Goal: Transaction & Acquisition: Download file/media

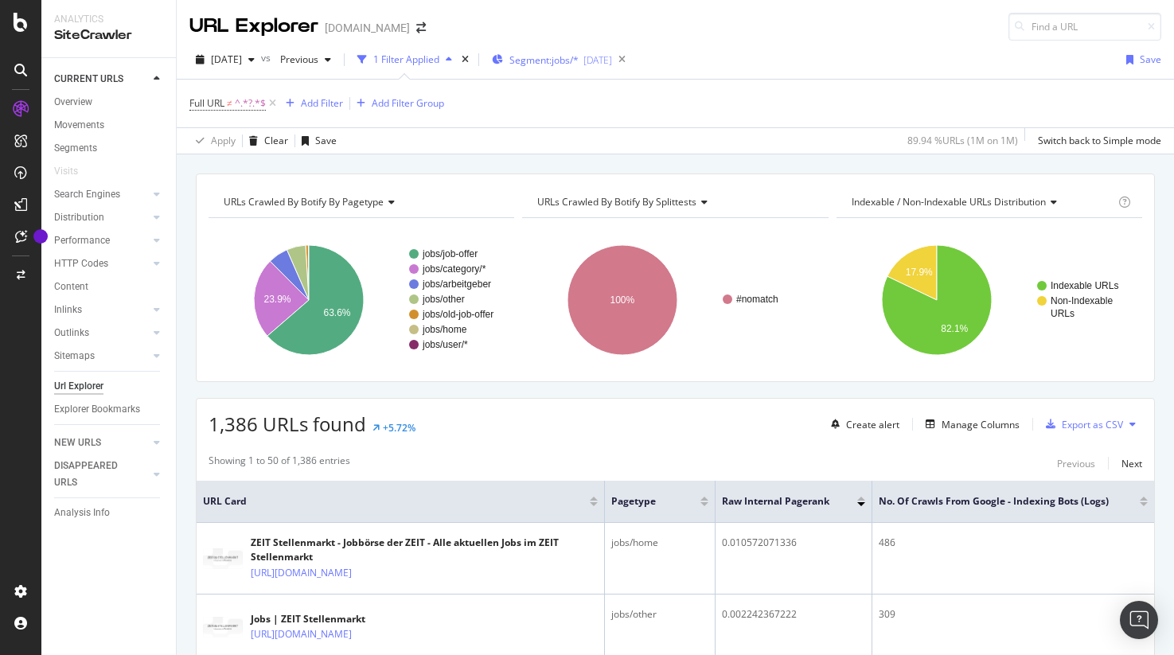
click at [564, 66] on div "Segment: jobs/* 2025-09-22" at bounding box center [552, 60] width 120 height 24
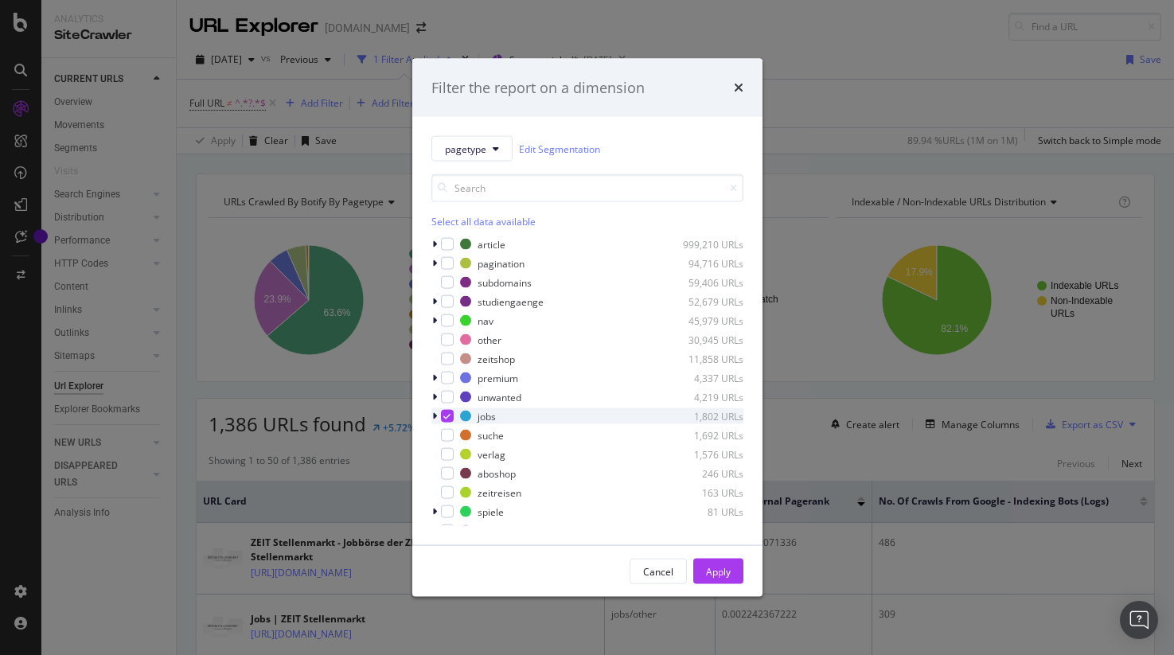
click at [432, 418] on icon "modal" at bounding box center [434, 417] width 5 height 10
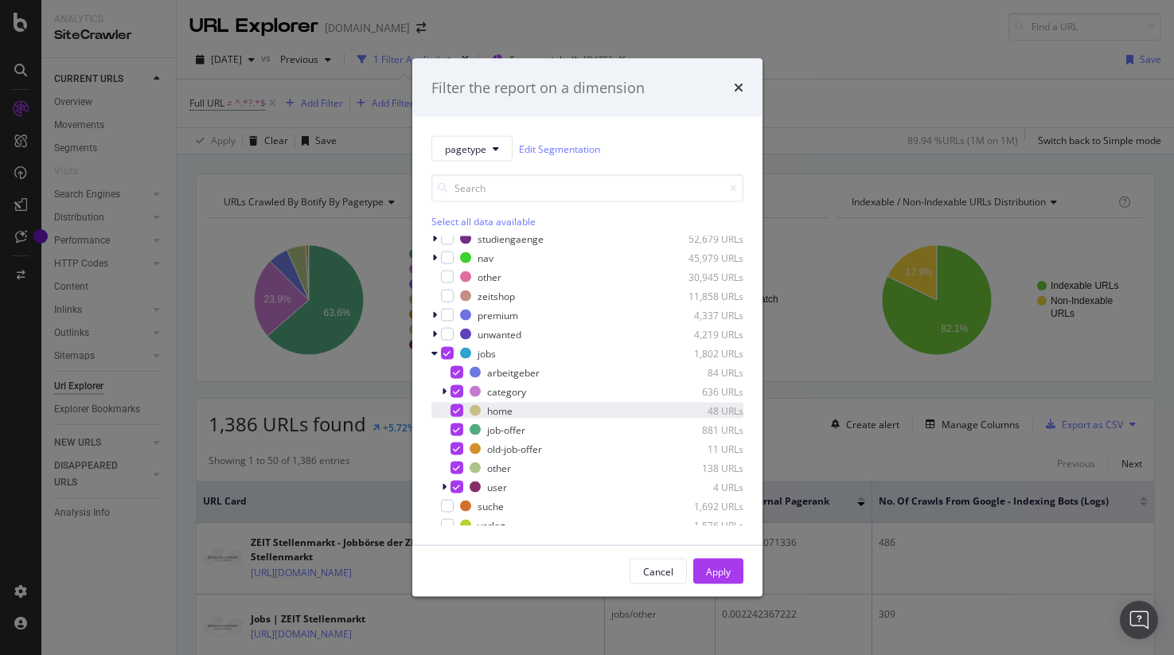
scroll to position [66, 0]
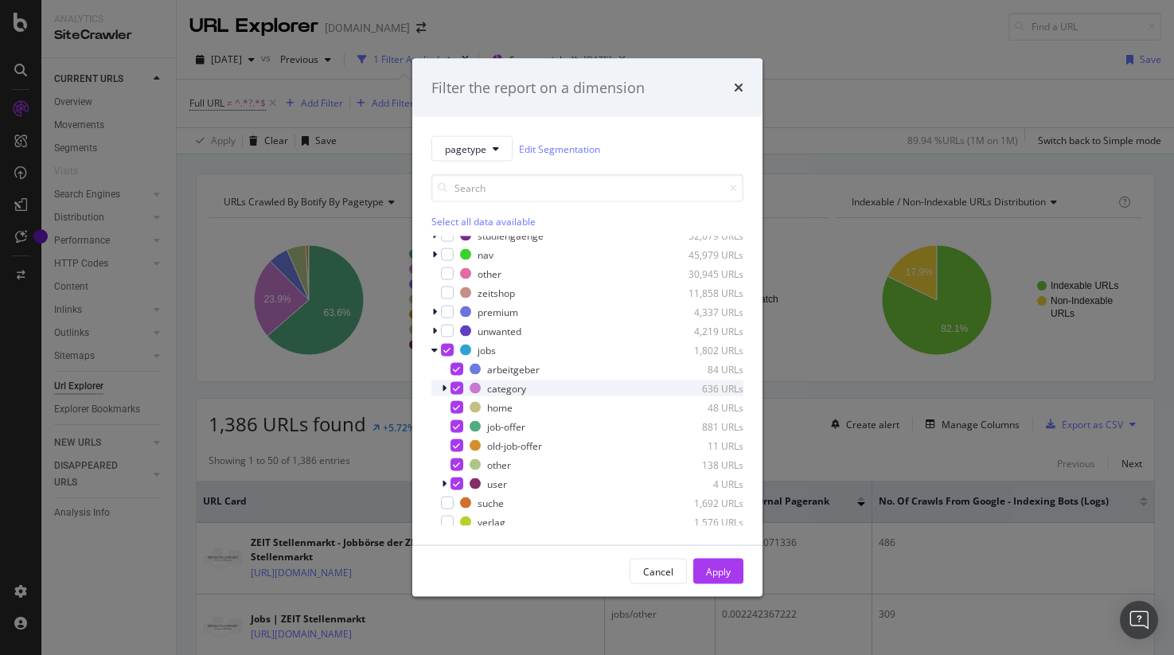
click at [444, 390] on icon "modal" at bounding box center [444, 389] width 5 height 10
click at [443, 390] on icon "modal" at bounding box center [444, 389] width 6 height 10
click at [444, 485] on icon "modal" at bounding box center [444, 484] width 5 height 10
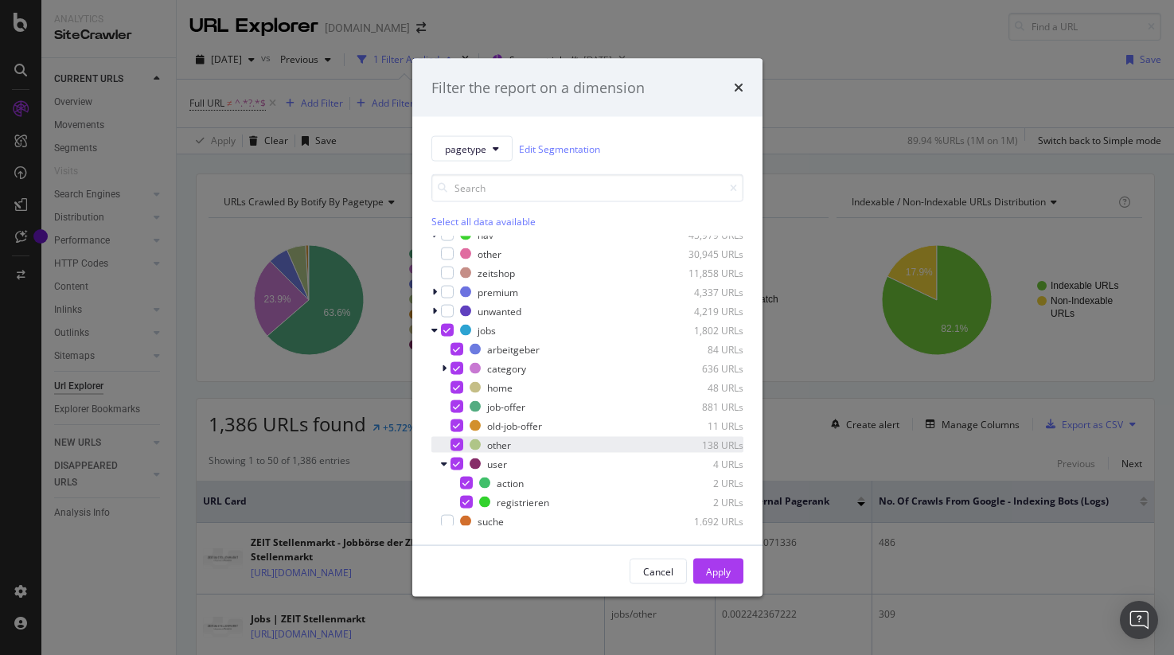
scroll to position [92, 0]
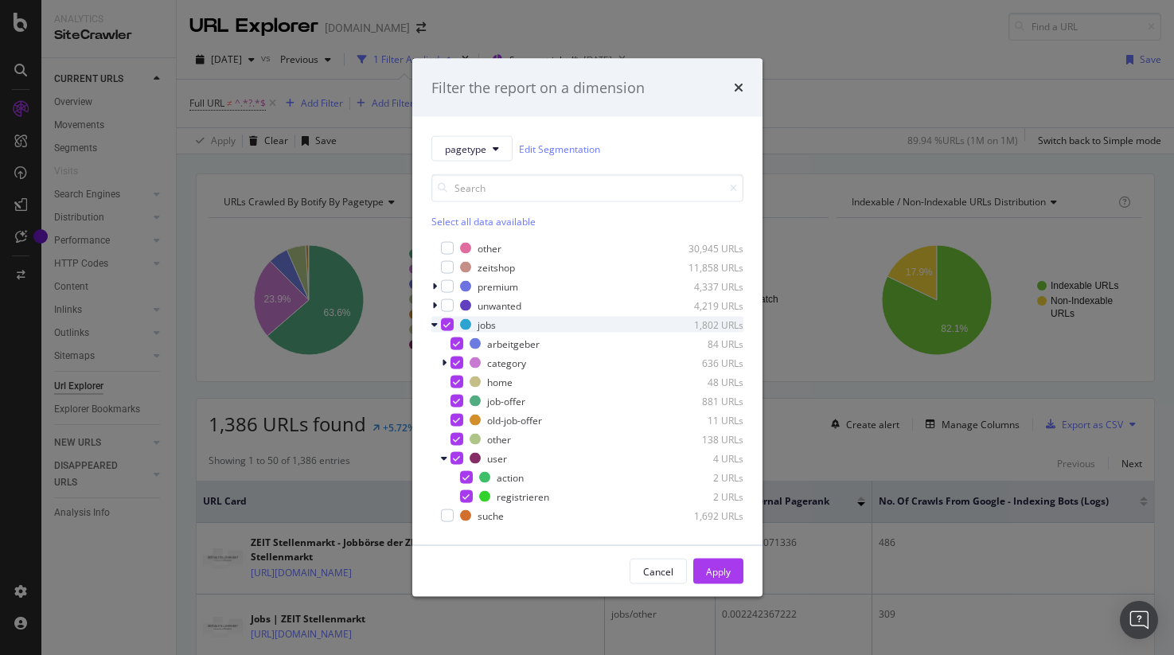
click at [445, 323] on icon "modal" at bounding box center [446, 325] width 7 height 8
click at [448, 362] on div "modal" at bounding box center [446, 363] width 10 height 16
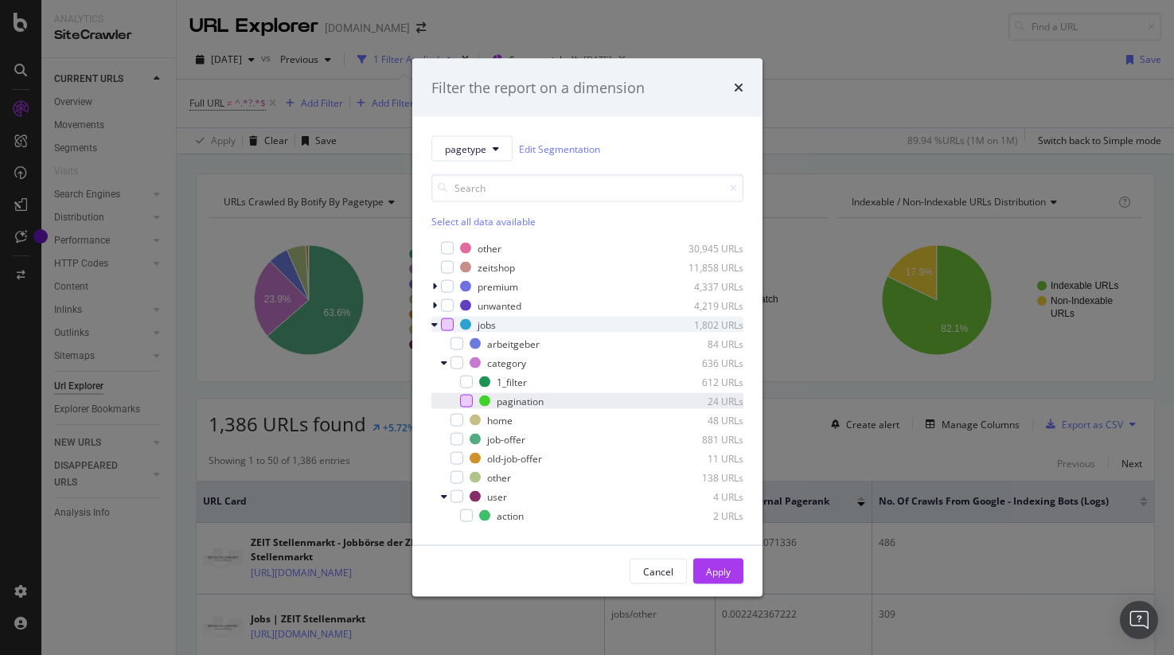
click at [467, 402] on div "modal" at bounding box center [466, 401] width 13 height 13
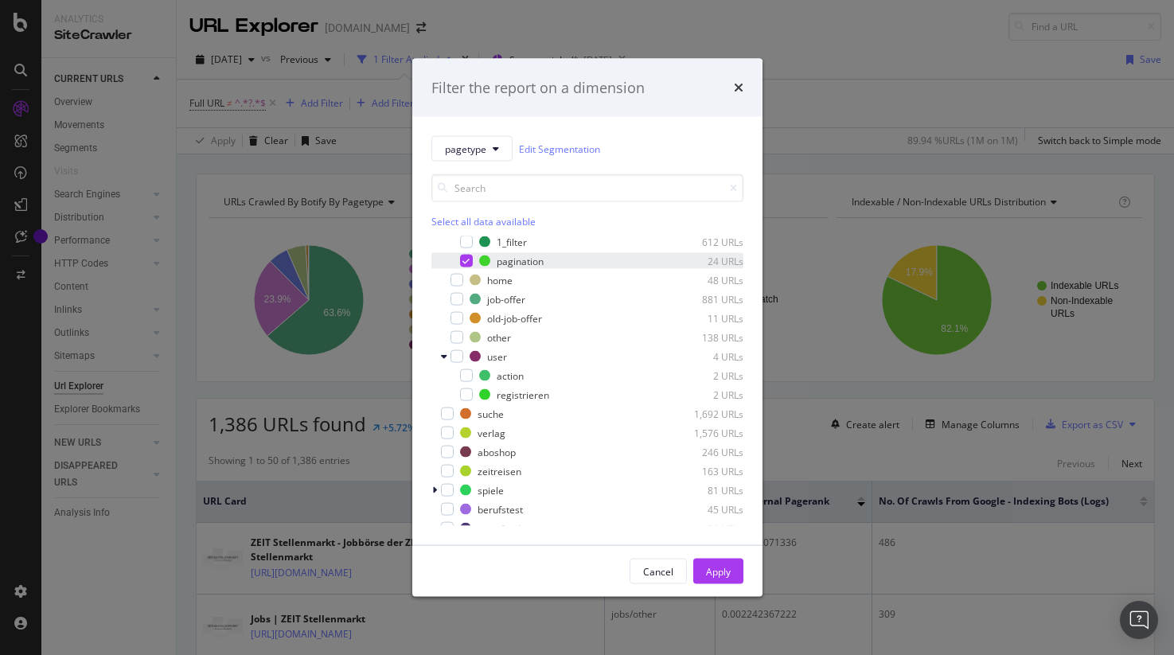
scroll to position [250, 0]
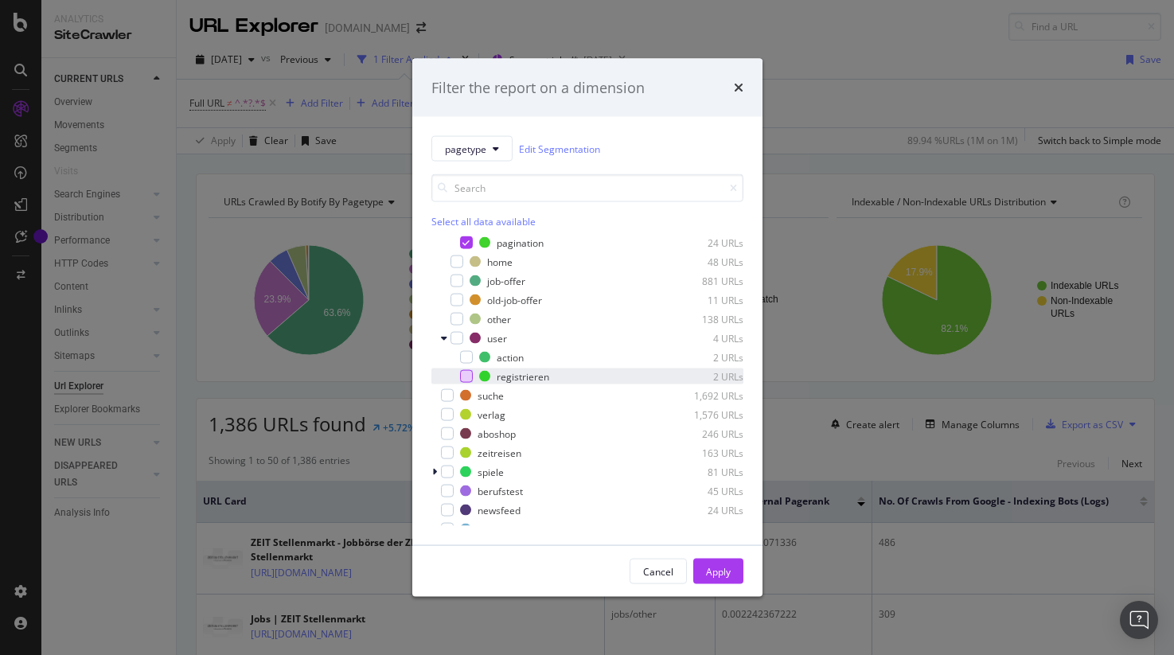
click at [467, 378] on div "modal" at bounding box center [466, 376] width 13 height 13
click at [465, 358] on div "modal" at bounding box center [466, 357] width 13 height 13
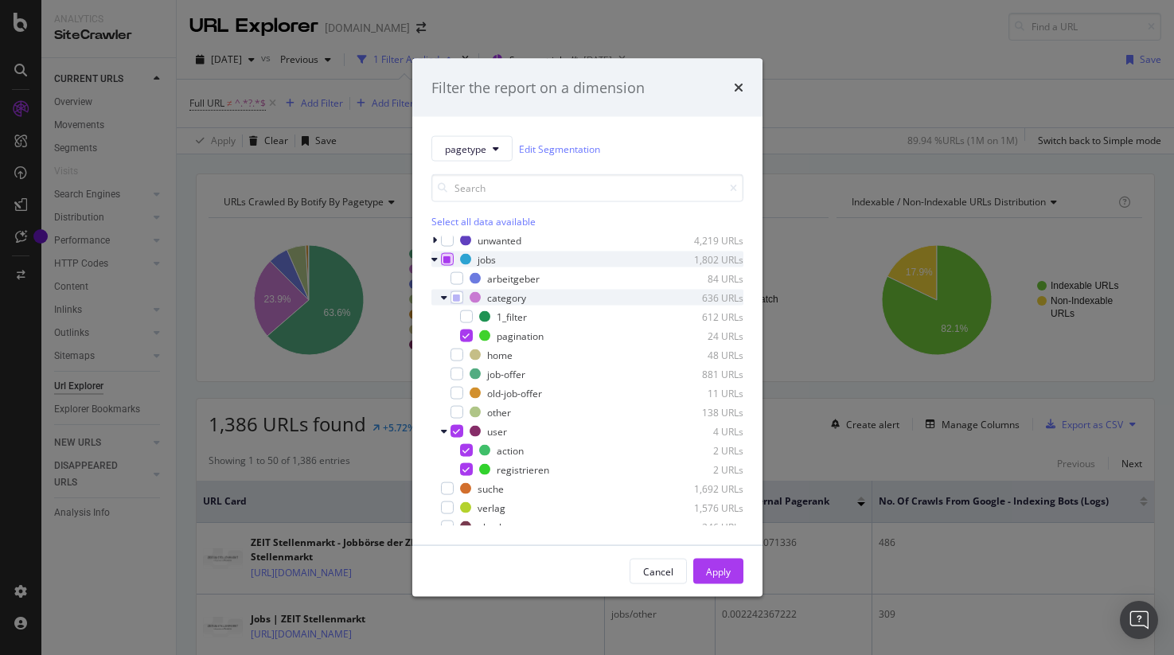
scroll to position [155, 0]
click at [463, 303] on div "category 636 URLs" at bounding box center [587, 299] width 312 height 16
click at [447, 301] on div "modal" at bounding box center [446, 299] width 10 height 16
click at [723, 570] on div "Apply" at bounding box center [718, 571] width 25 height 14
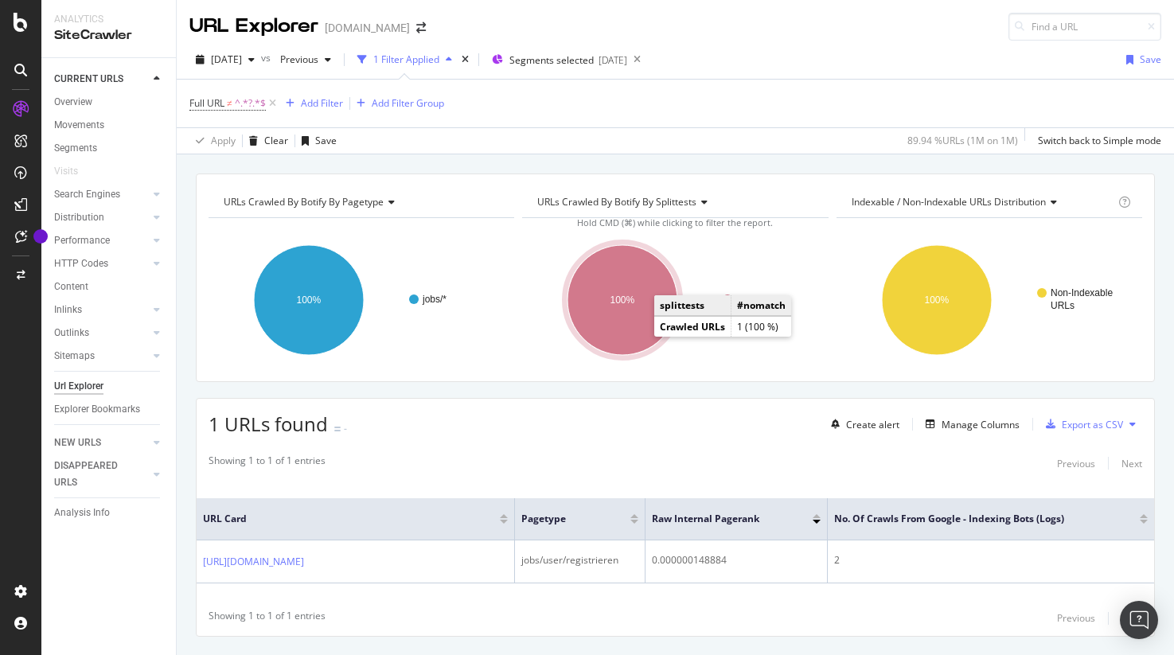
scroll to position [37, 0]
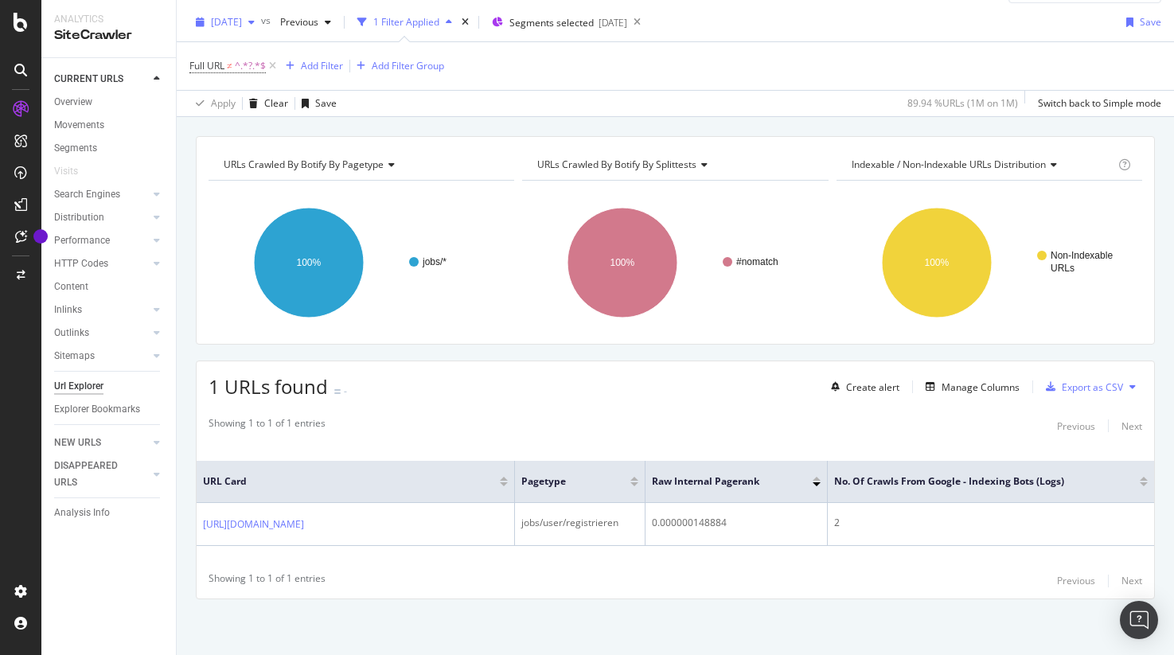
click at [267, 68] on icon at bounding box center [273, 66] width 14 height 16
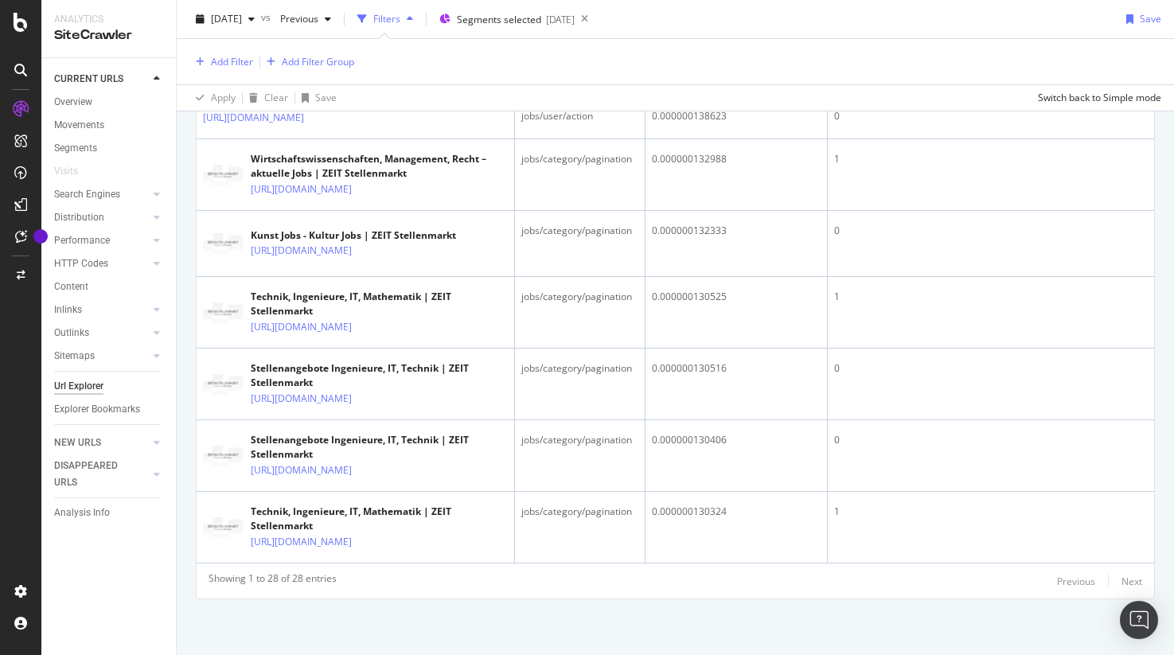
scroll to position [3028, 0]
click at [572, 52] on div "jobs/category/pagination" at bounding box center [579, 44] width 117 height 14
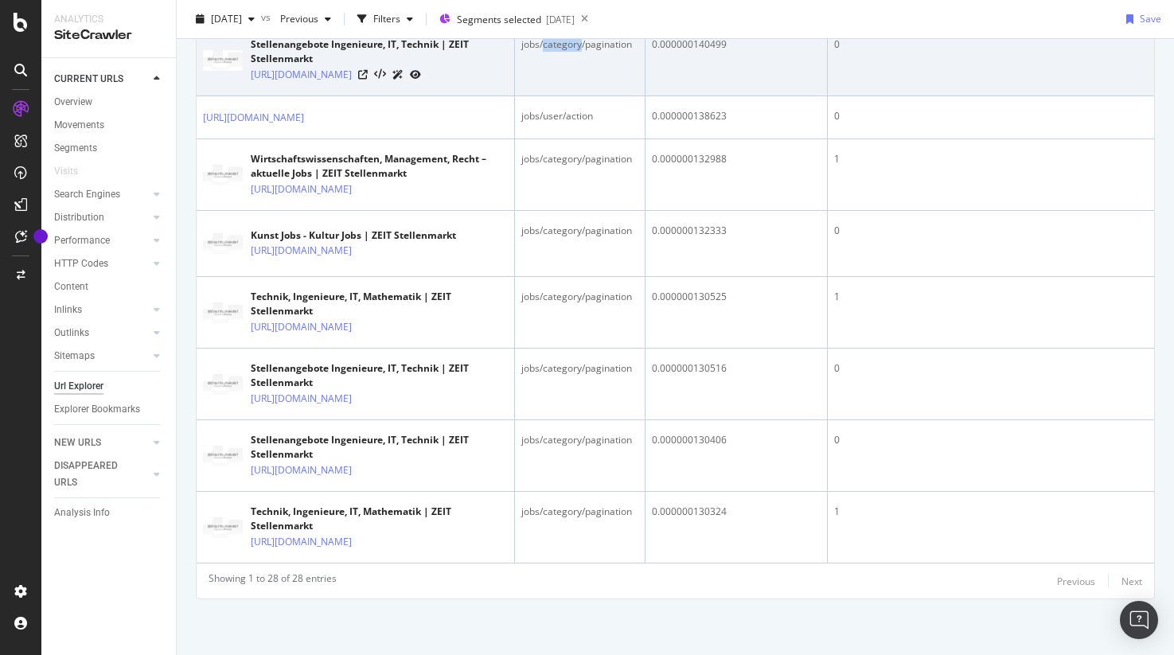
click at [572, 52] on div "jobs/category/pagination" at bounding box center [579, 44] width 117 height 14
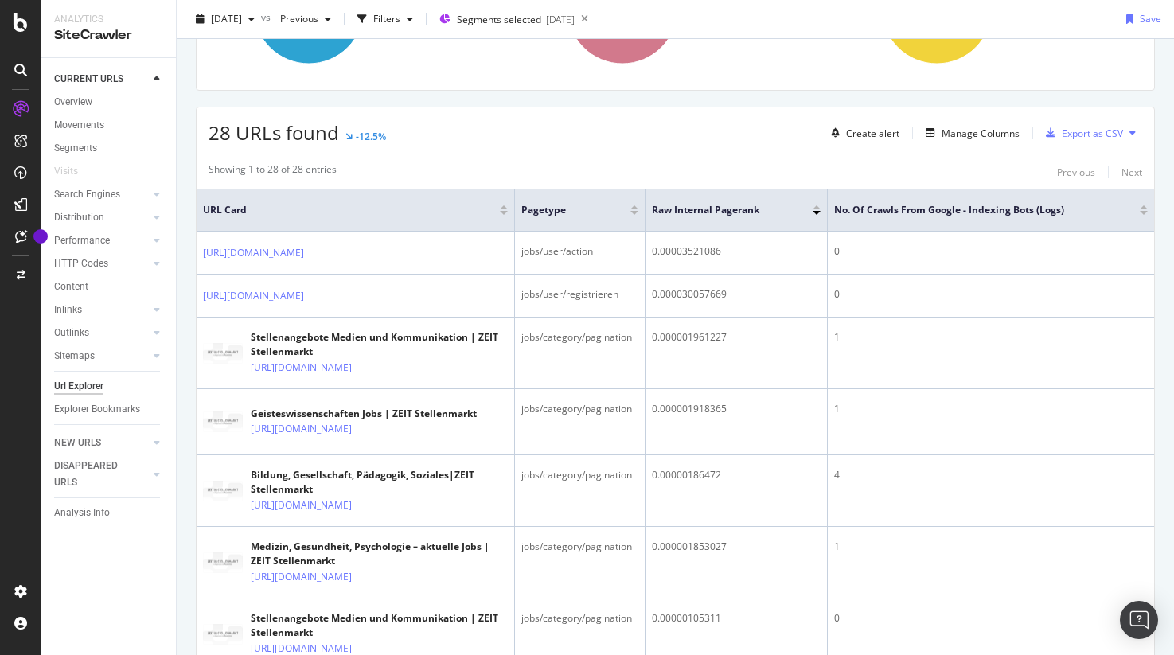
scroll to position [0, 0]
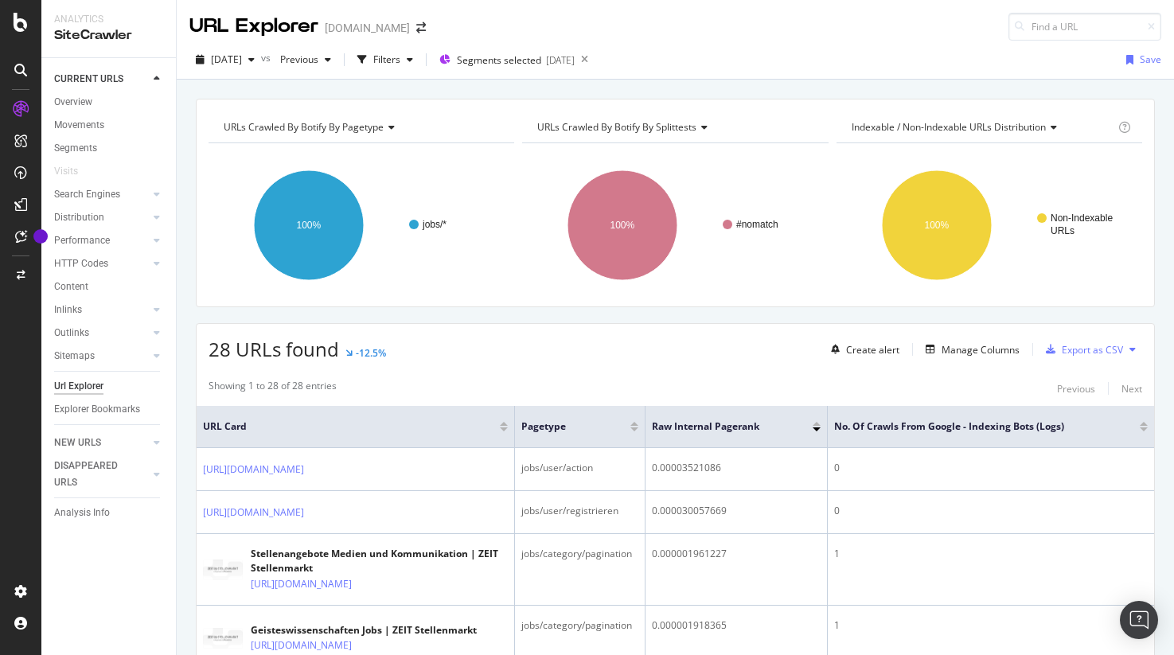
click at [523, 330] on div "28 URLs found -12.5% Create alert Manage Columns Export as CSV" at bounding box center [676, 343] width 958 height 39
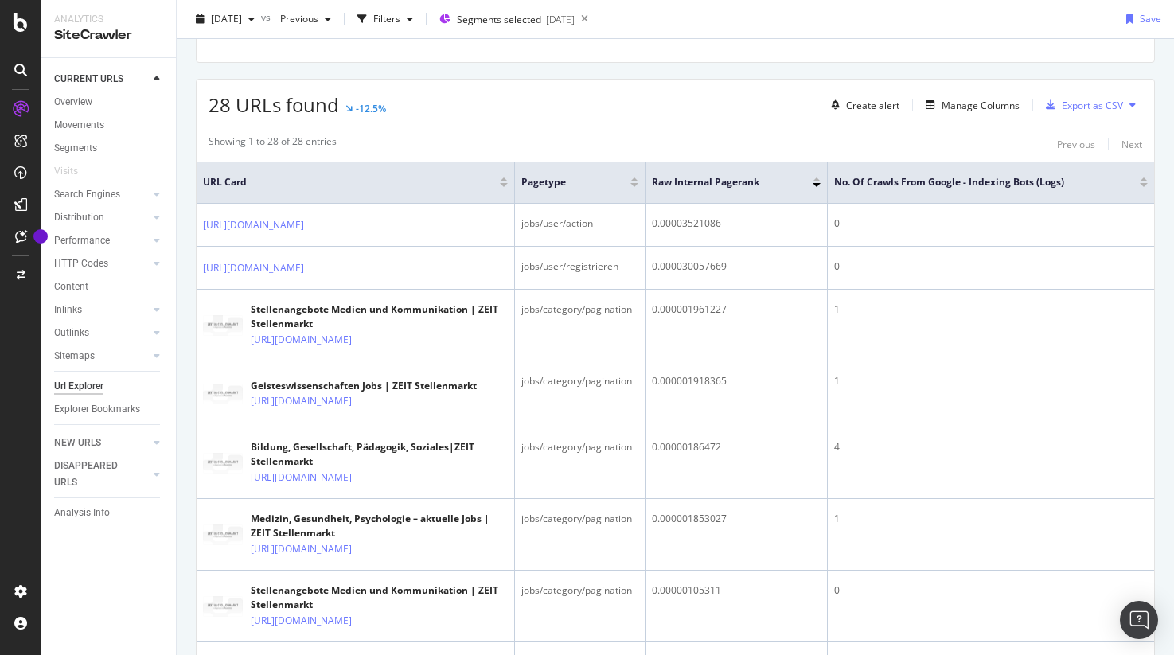
scroll to position [295, 0]
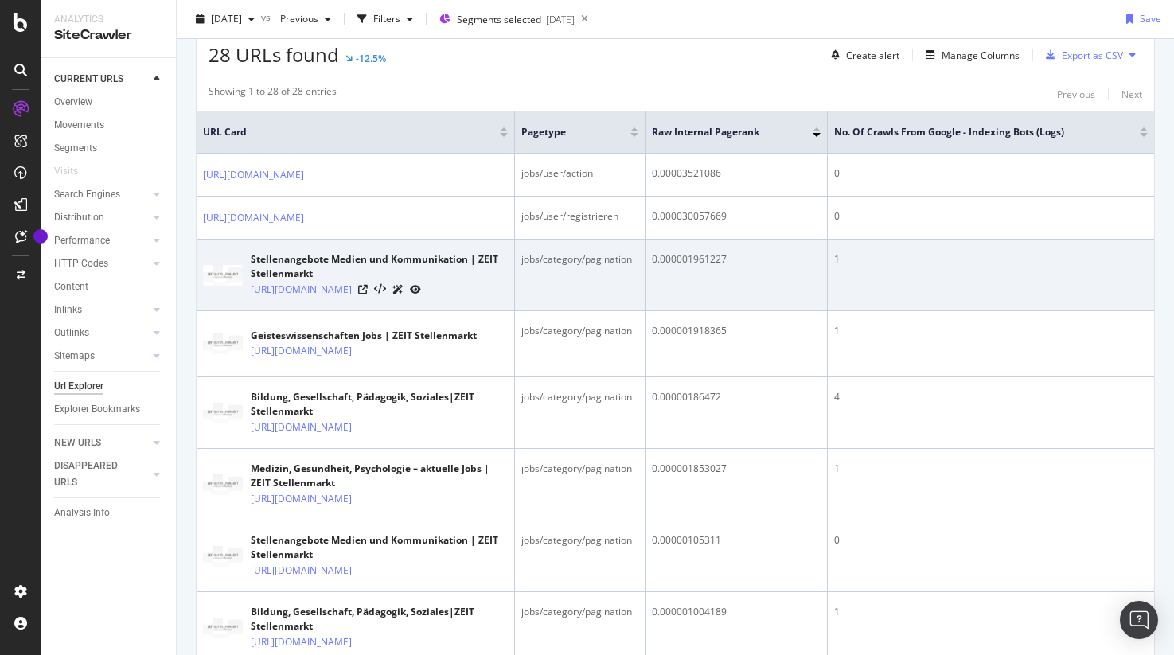
click at [614, 267] on div "jobs/category/pagination" at bounding box center [579, 259] width 117 height 14
click at [586, 311] on td "jobs/category/pagination" at bounding box center [580, 276] width 131 height 72
click at [683, 267] on div "0.000001961227" at bounding box center [736, 259] width 169 height 14
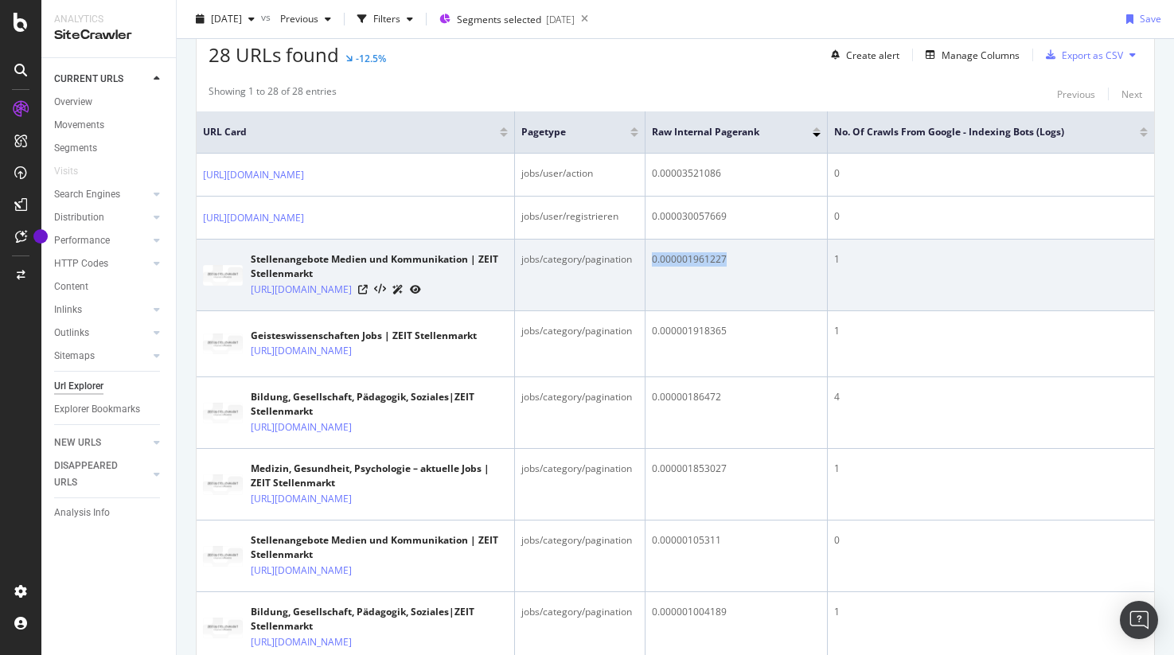
click at [683, 267] on div "0.000001961227" at bounding box center [736, 259] width 169 height 14
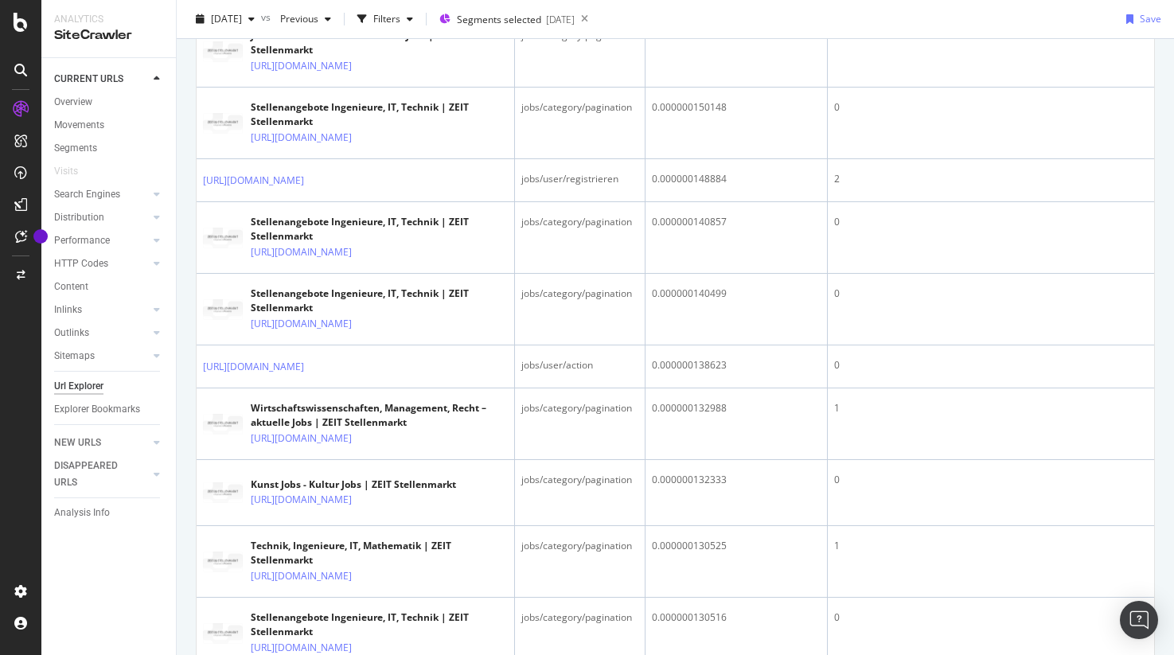
scroll to position [1523, 0]
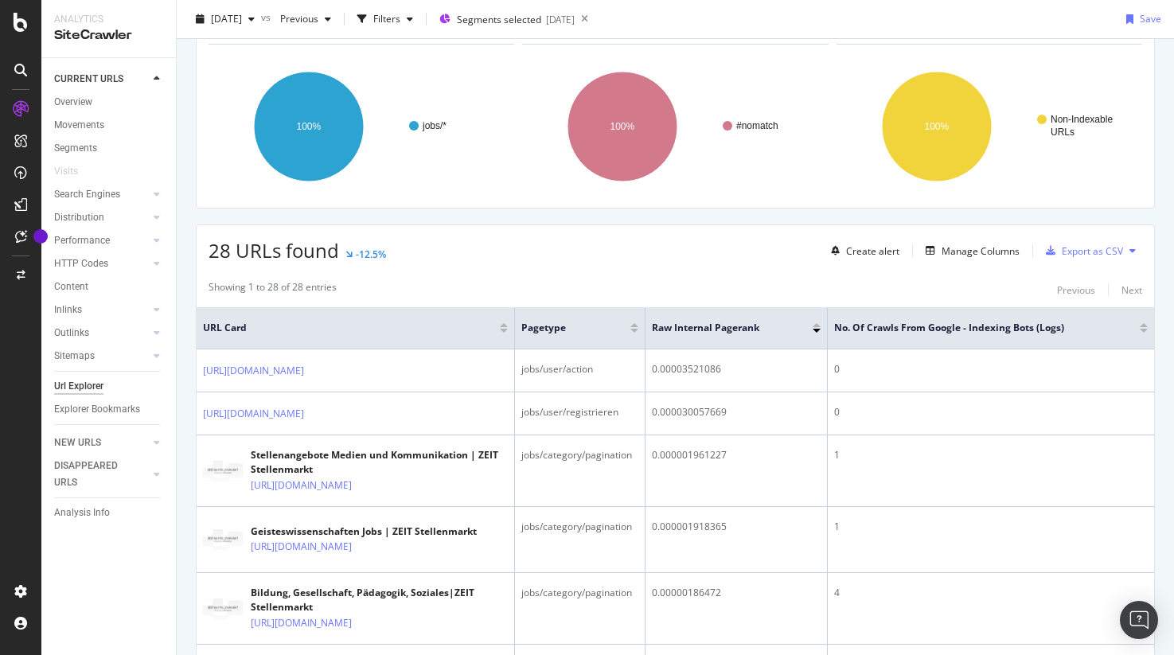
scroll to position [0, 0]
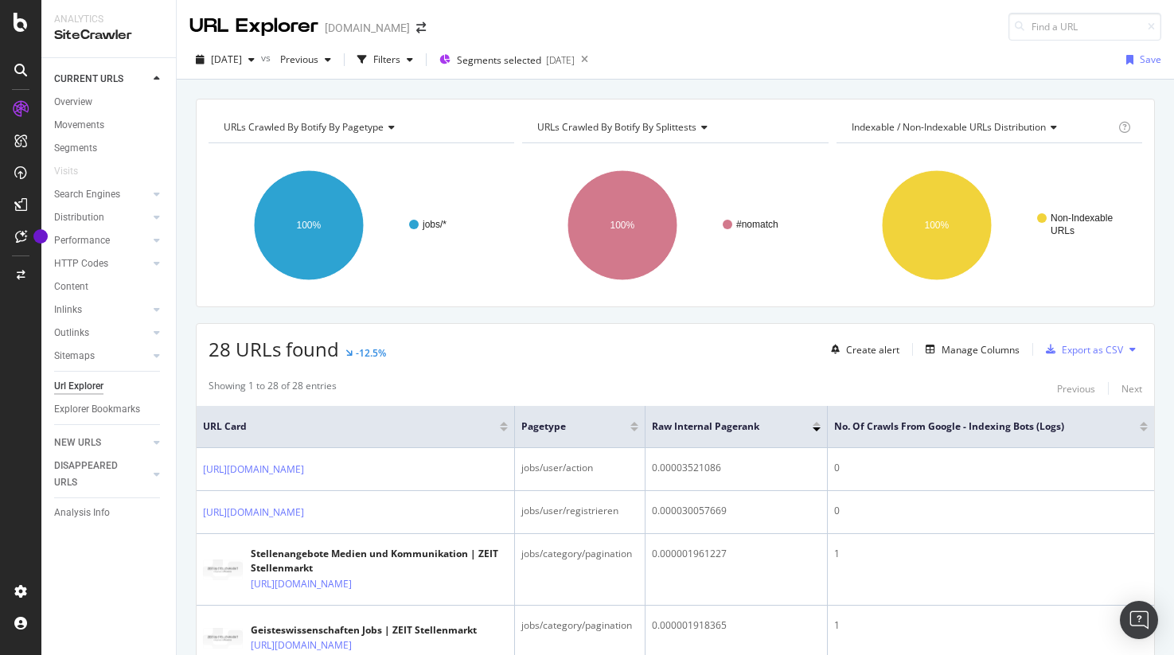
click at [306, 94] on div "URLs Crawled By Botify By pagetype Chart (by Value) Table Expand Export as CSV …" at bounding box center [676, 99] width 998 height 38
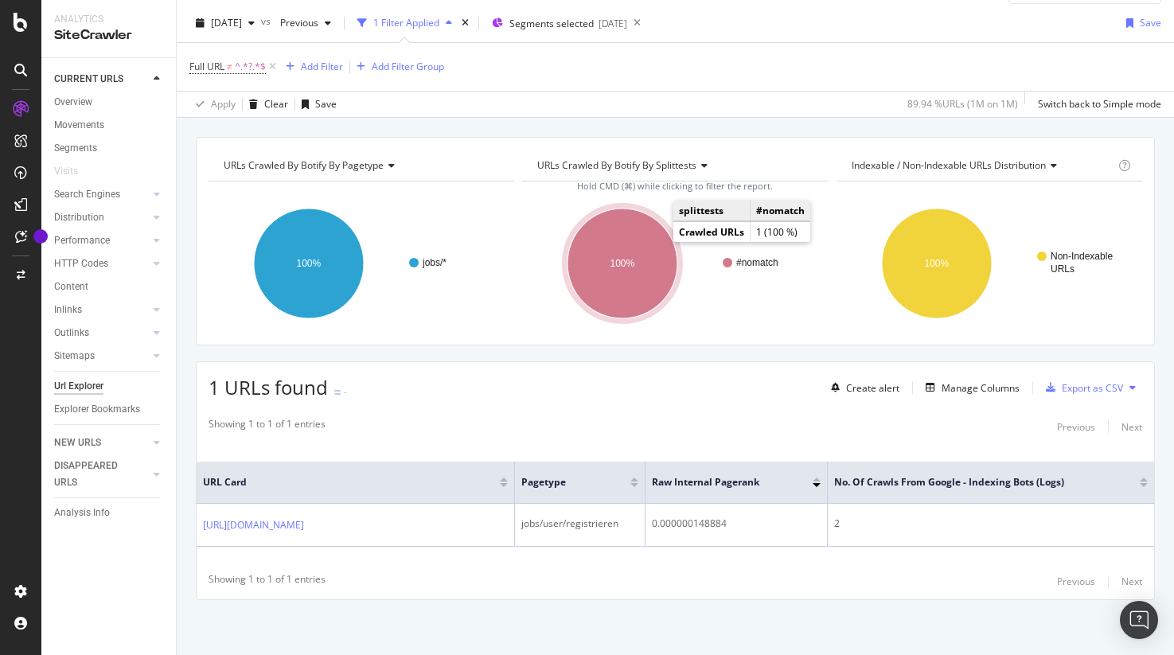
scroll to position [37, 0]
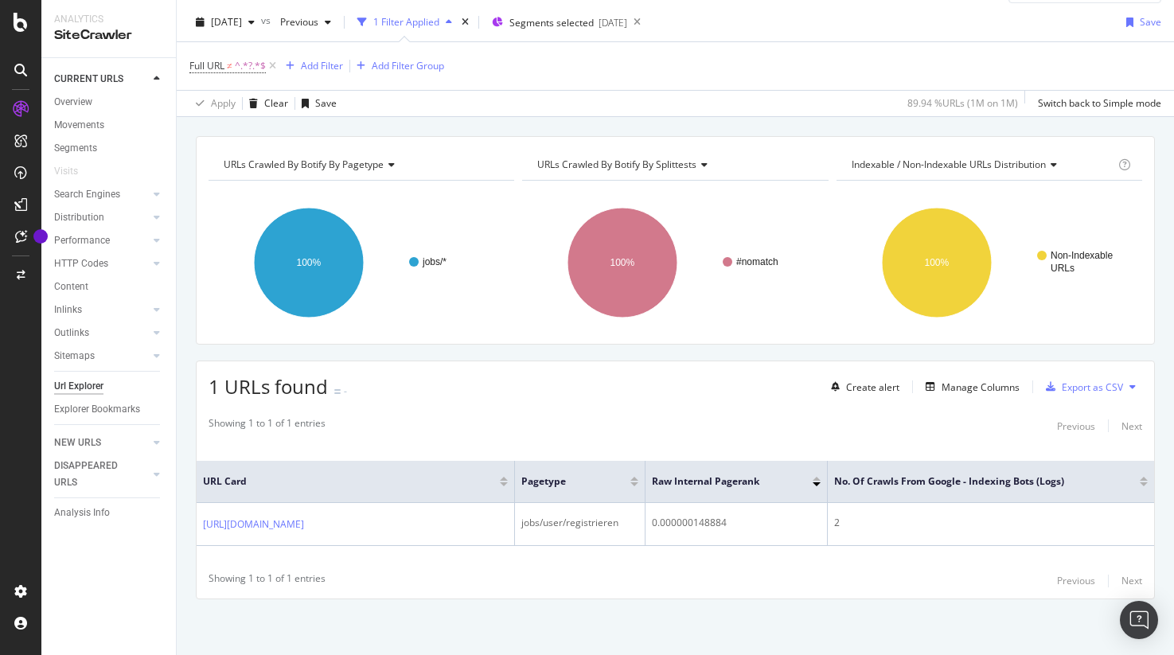
click at [349, 123] on div "URLs Crawled By Botify By pagetype Chart (by Value) Table Expand Export as CSV …" at bounding box center [676, 136] width 998 height 38
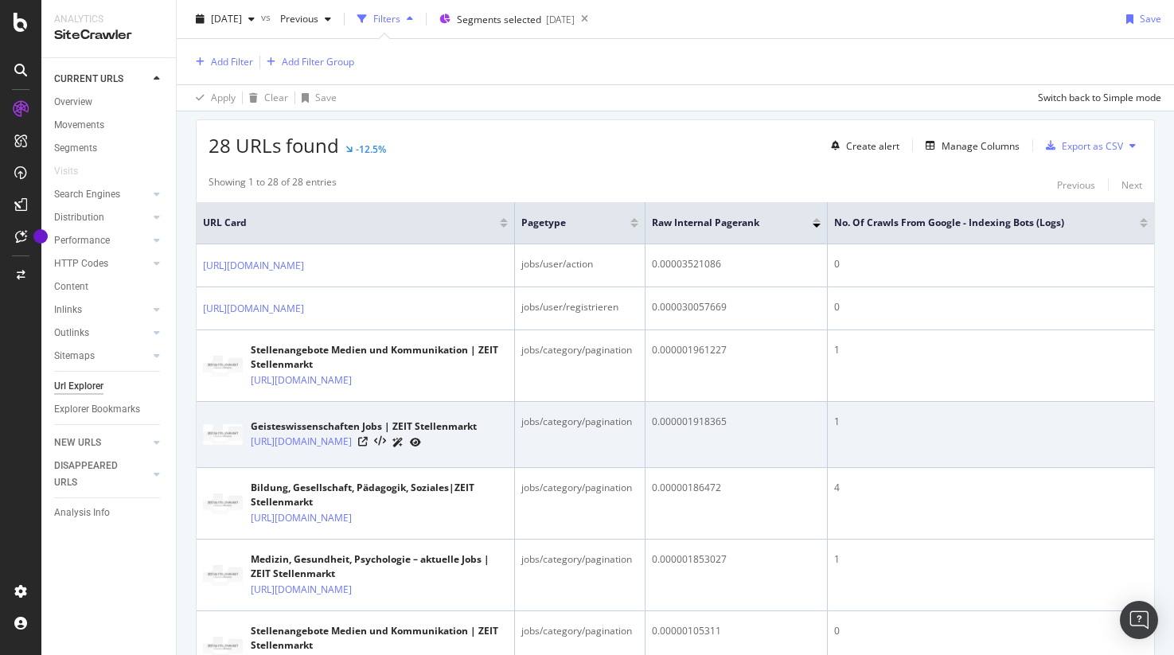
scroll to position [282, 0]
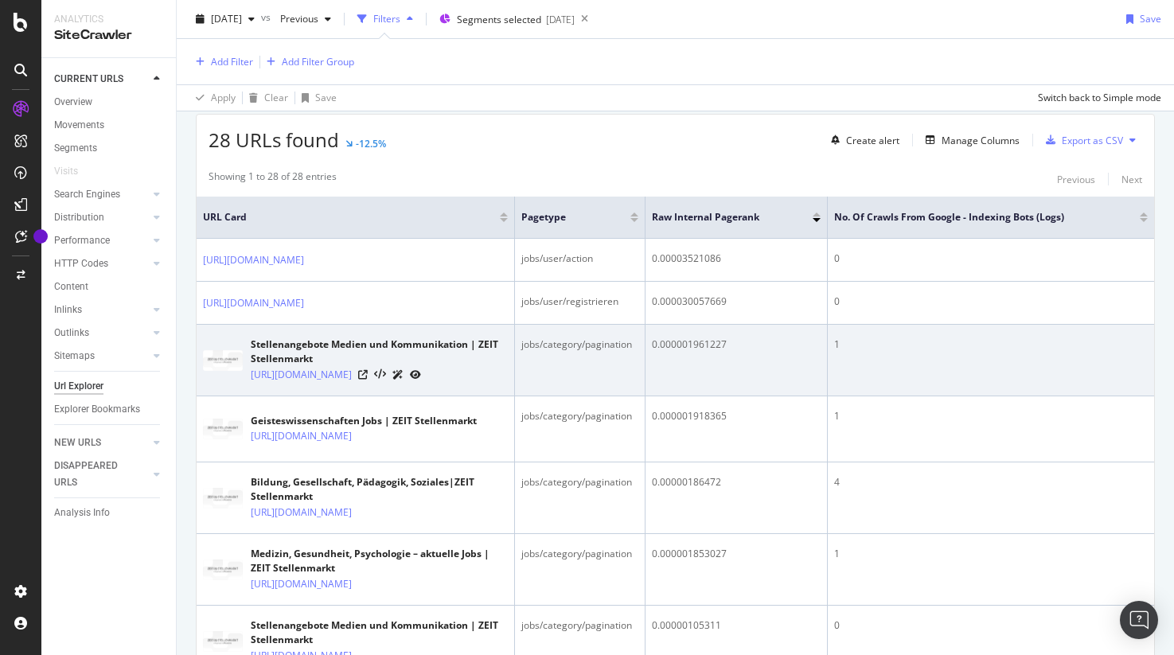
drag, startPoint x: 634, startPoint y: 411, endPoint x: 558, endPoint y: 419, distance: 76.0
click at [564, 396] on td "jobs/category/pagination" at bounding box center [580, 361] width 131 height 72
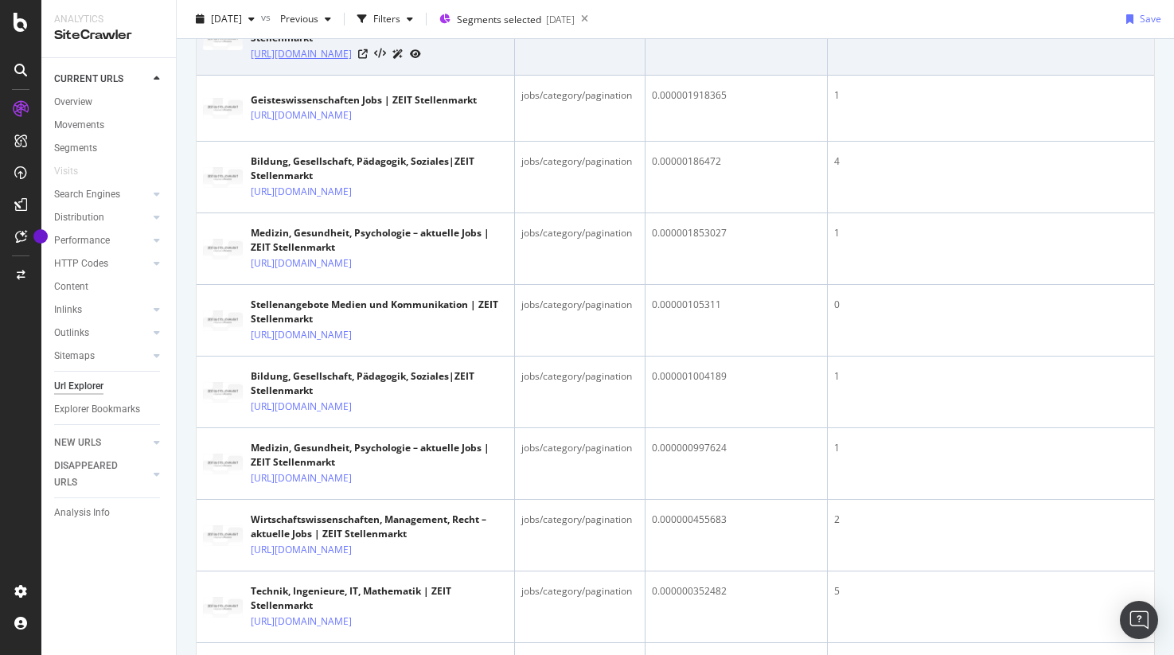
scroll to position [533, 0]
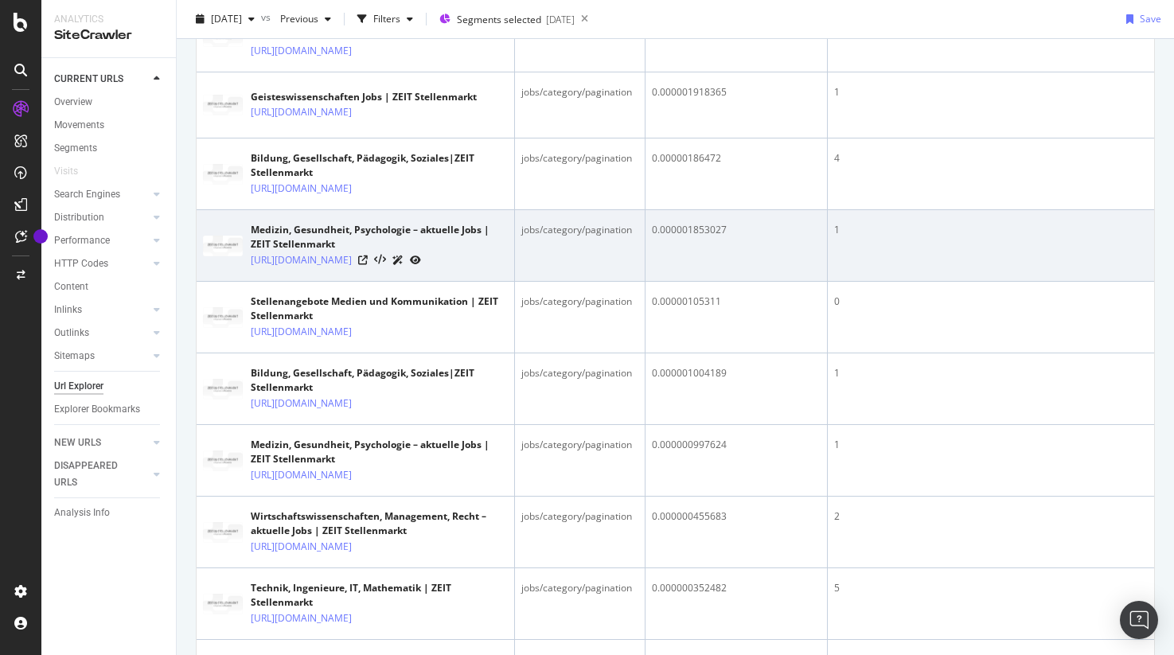
drag, startPoint x: 631, startPoint y: 471, endPoint x: 564, endPoint y: 482, distance: 68.6
click at [564, 282] on td "jobs/category/pagination" at bounding box center [580, 246] width 131 height 72
click at [571, 237] on div "jobs/category/pagination" at bounding box center [579, 230] width 117 height 14
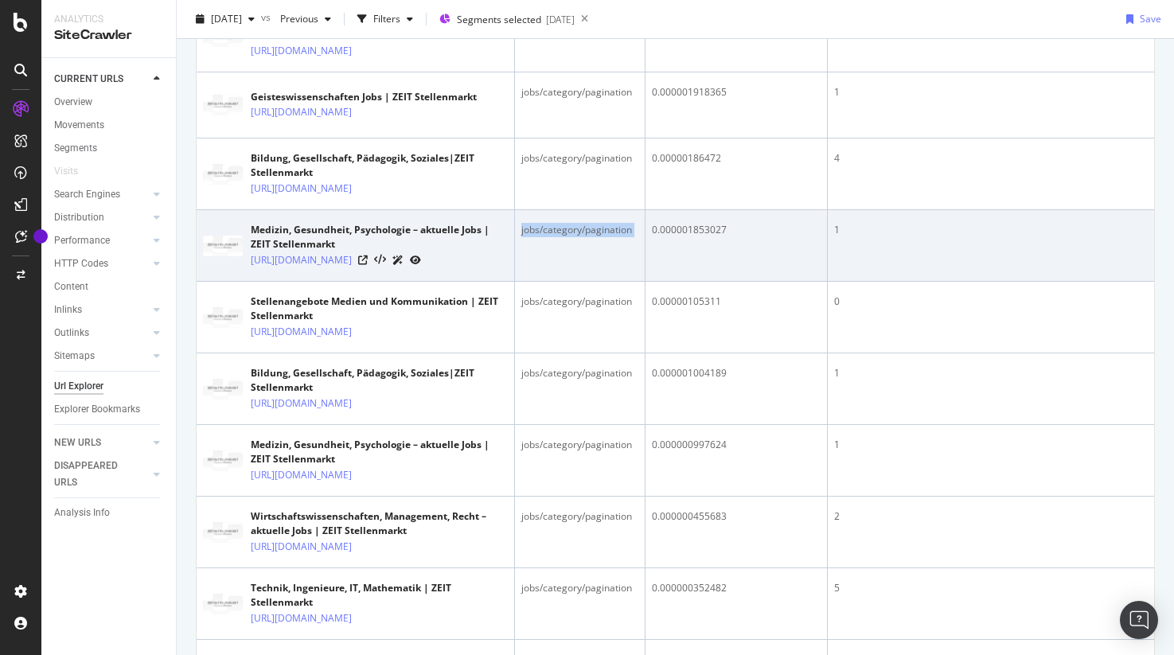
click at [571, 237] on div "jobs/category/pagination" at bounding box center [579, 230] width 117 height 14
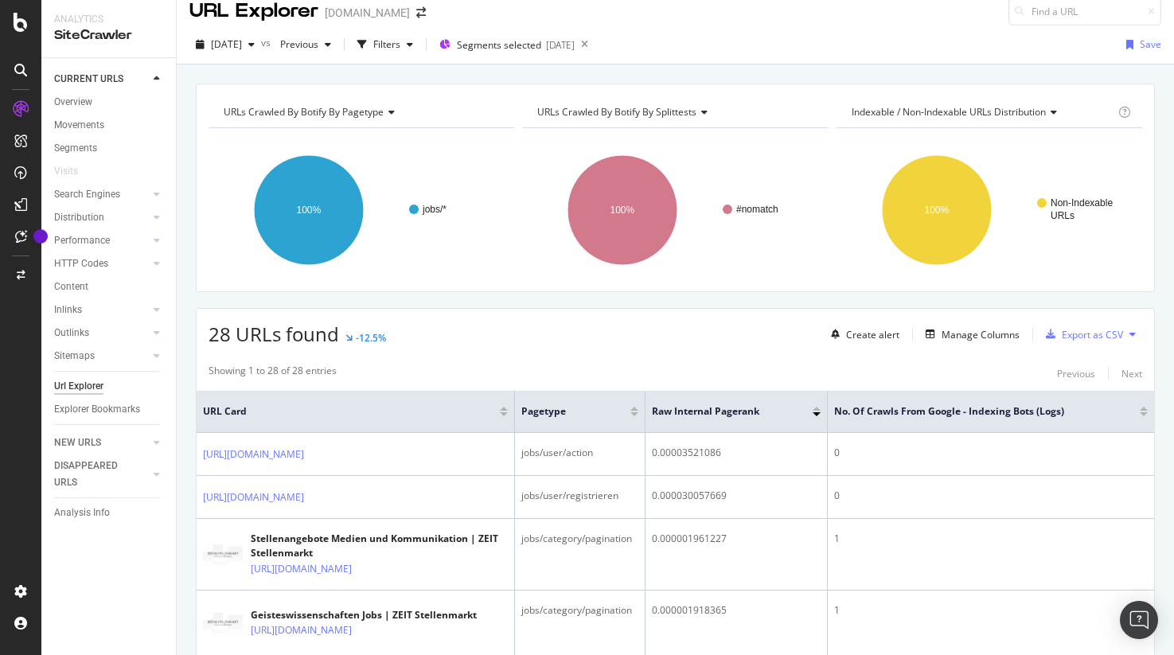
scroll to position [0, 0]
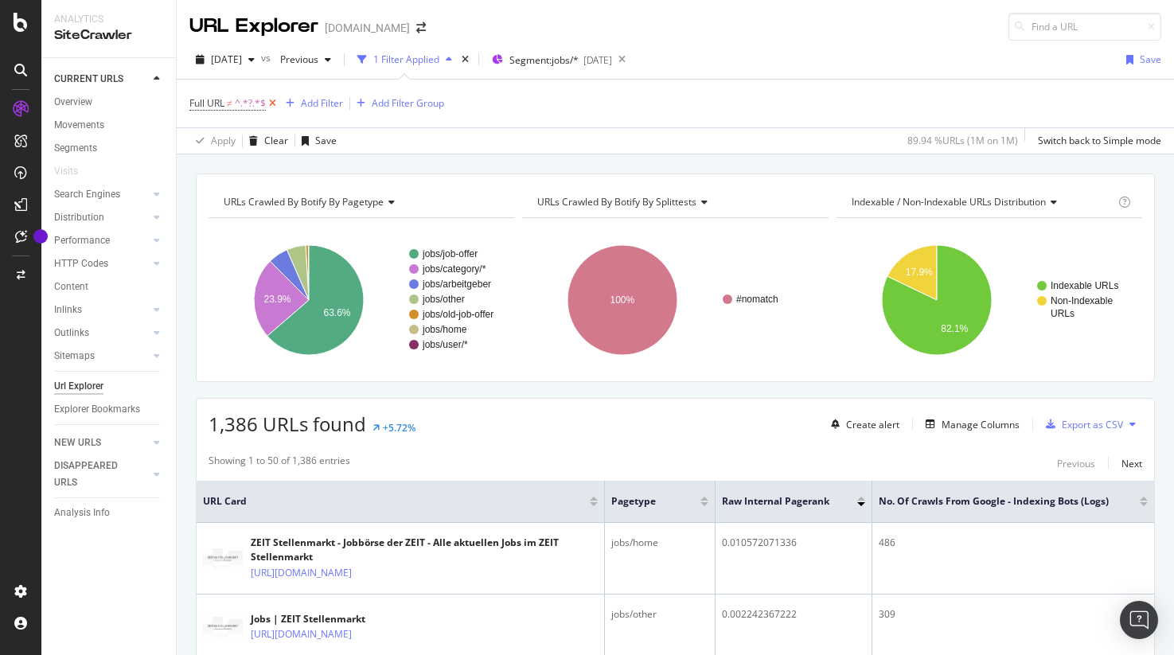
click at [275, 107] on icon at bounding box center [273, 104] width 14 height 16
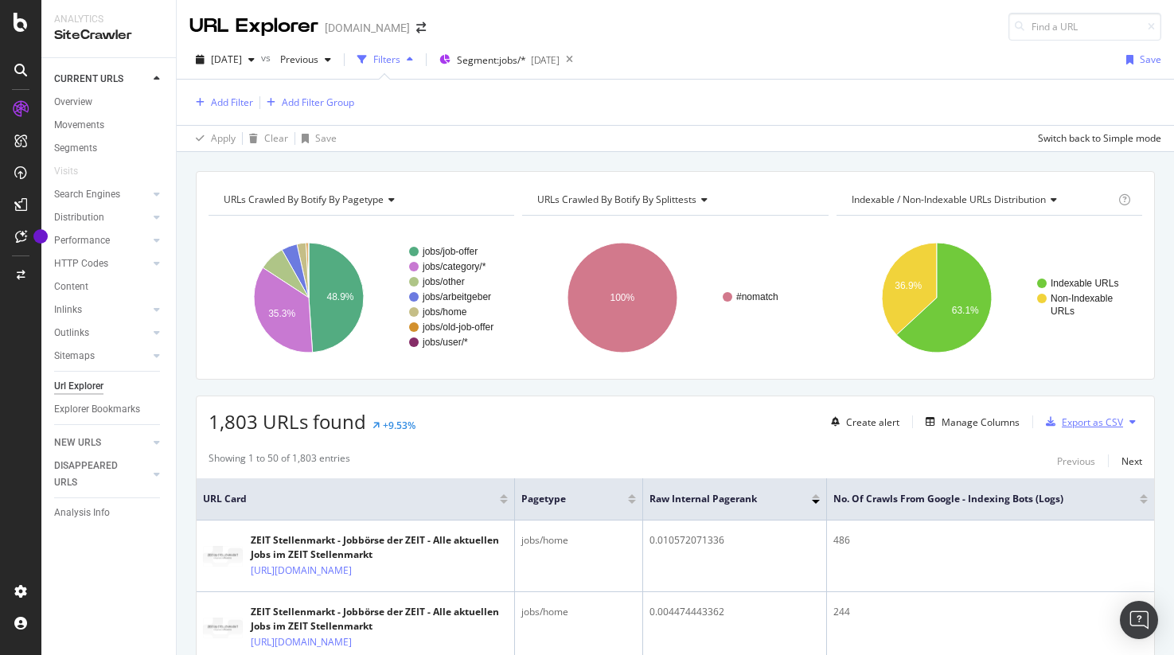
click at [1075, 416] on div "Export as CSV" at bounding box center [1092, 423] width 61 height 14
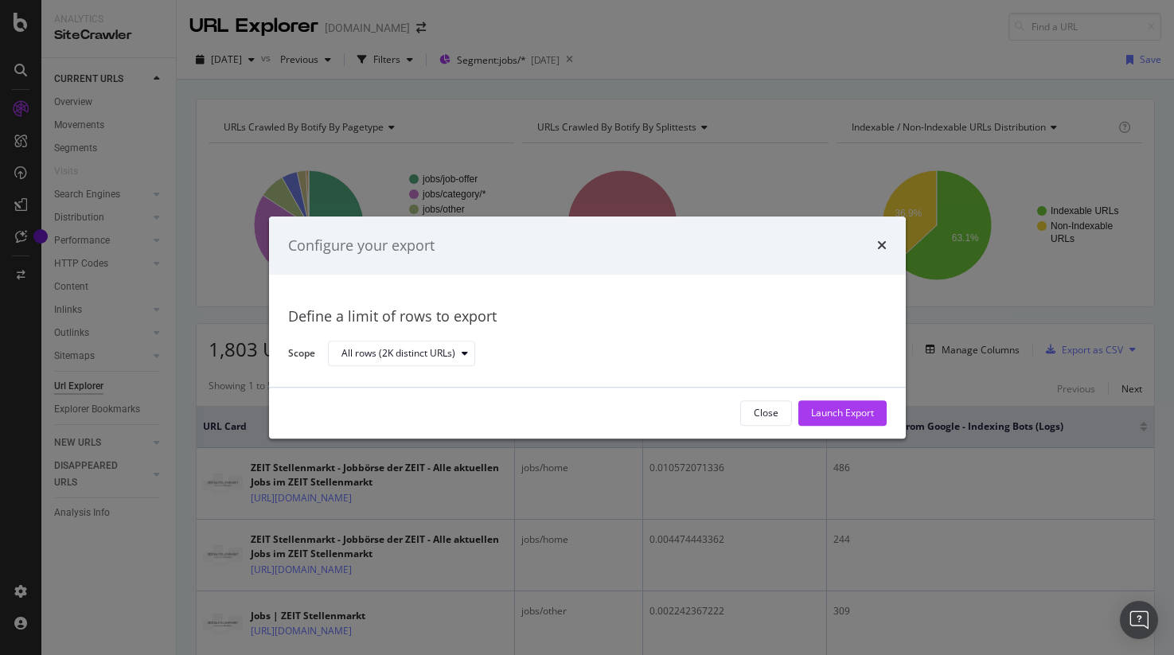
click at [841, 415] on div "Launch Export" at bounding box center [842, 414] width 63 height 14
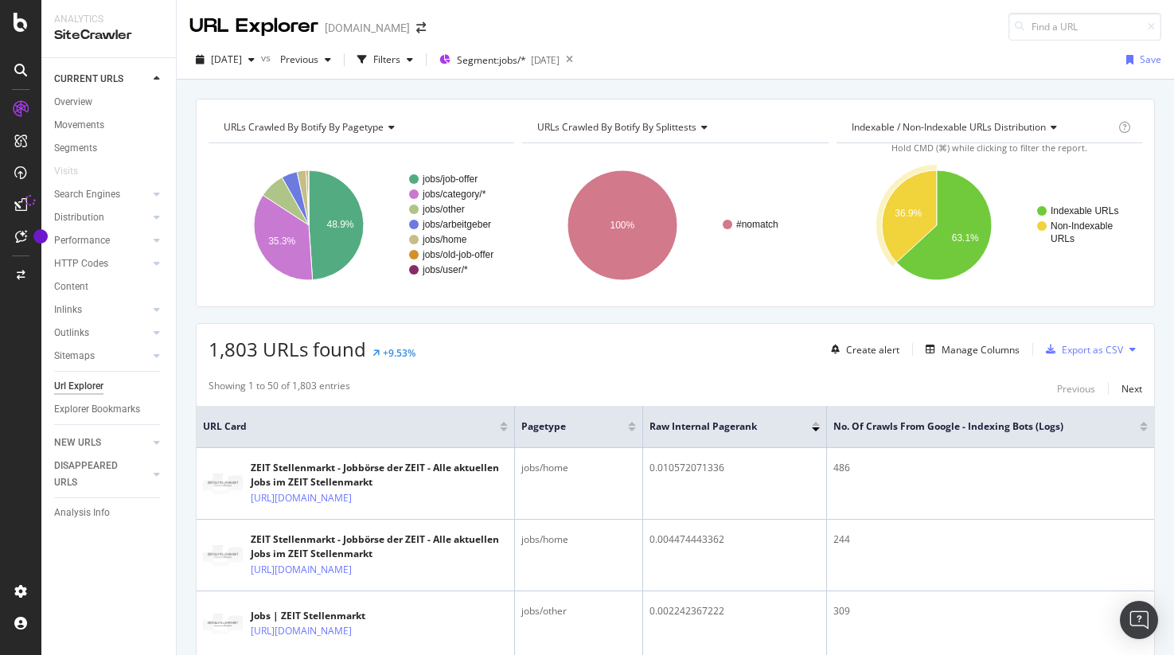
click at [799, 61] on div "2025 Sep. 2nd vs Previous Filters Segment: jobs/* 2025-09-22 Save" at bounding box center [676, 63] width 998 height 32
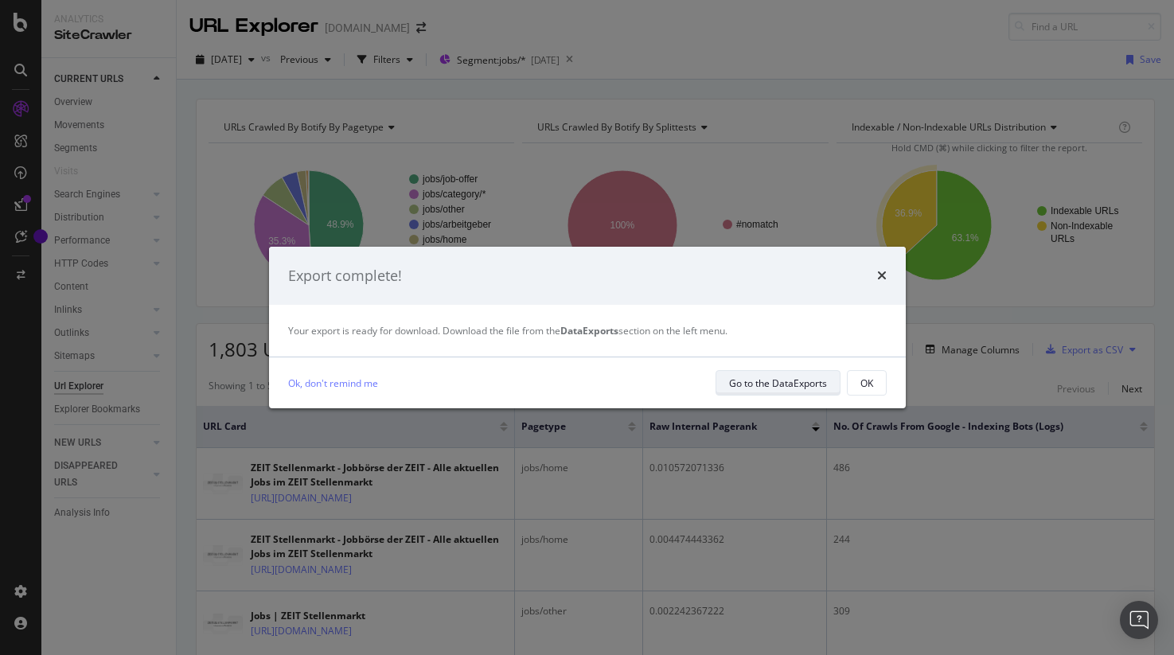
click at [812, 388] on div "Go to the DataExports" at bounding box center [778, 384] width 98 height 14
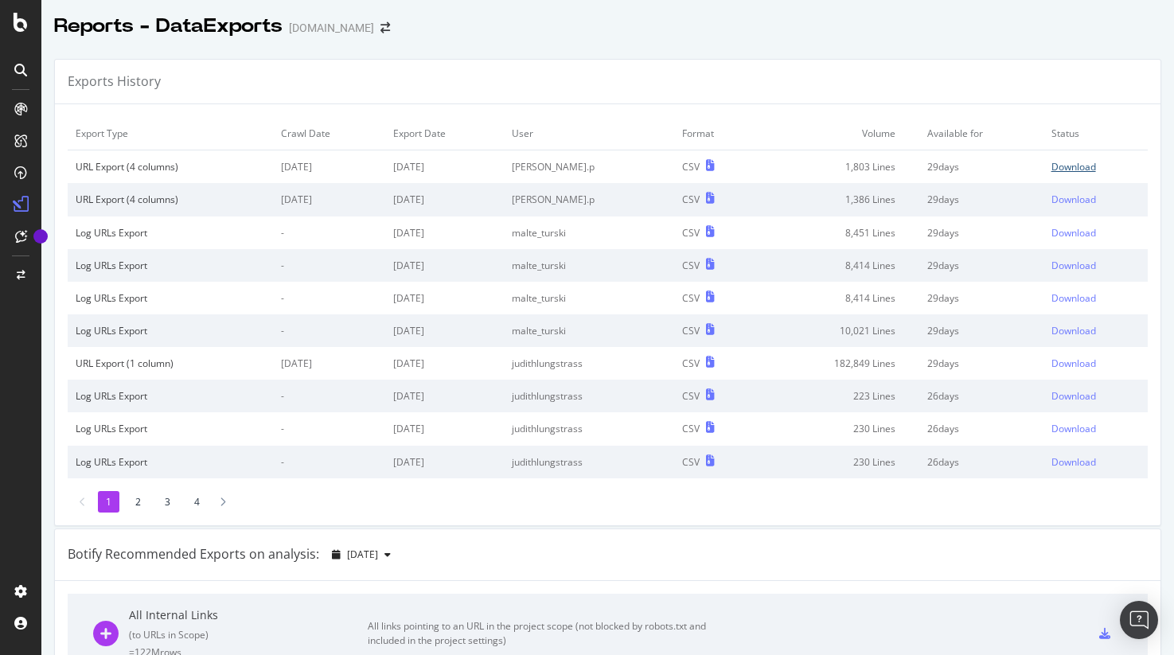
click at [1069, 166] on div "Download" at bounding box center [1074, 167] width 45 height 14
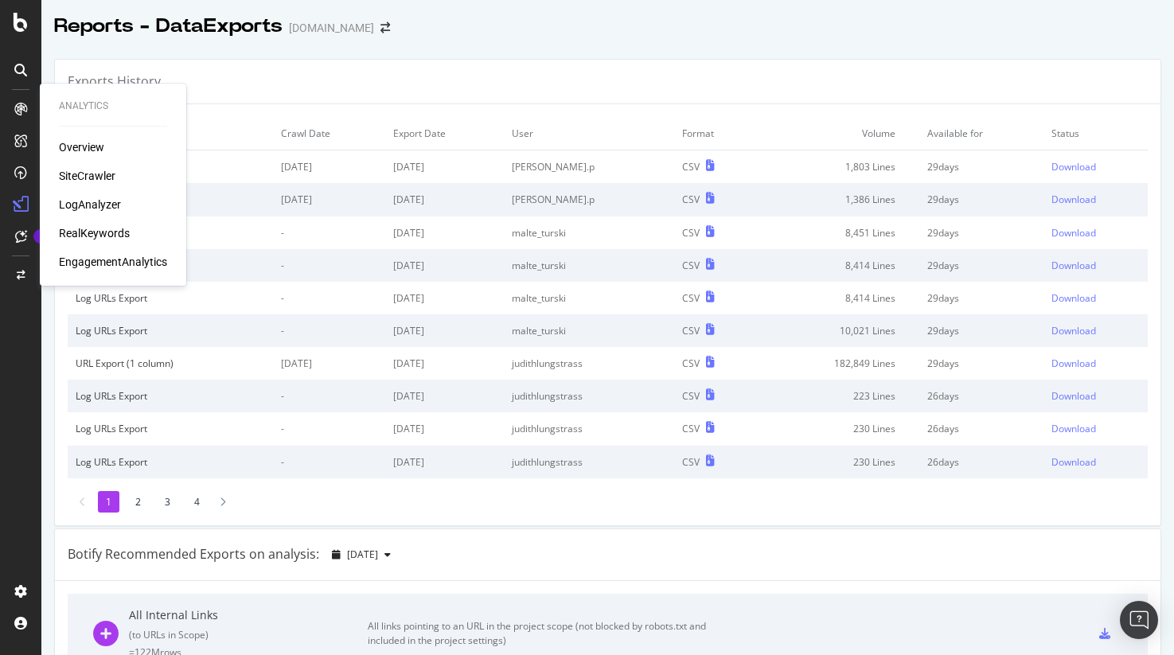
click at [95, 152] on div "Overview" at bounding box center [81, 147] width 45 height 16
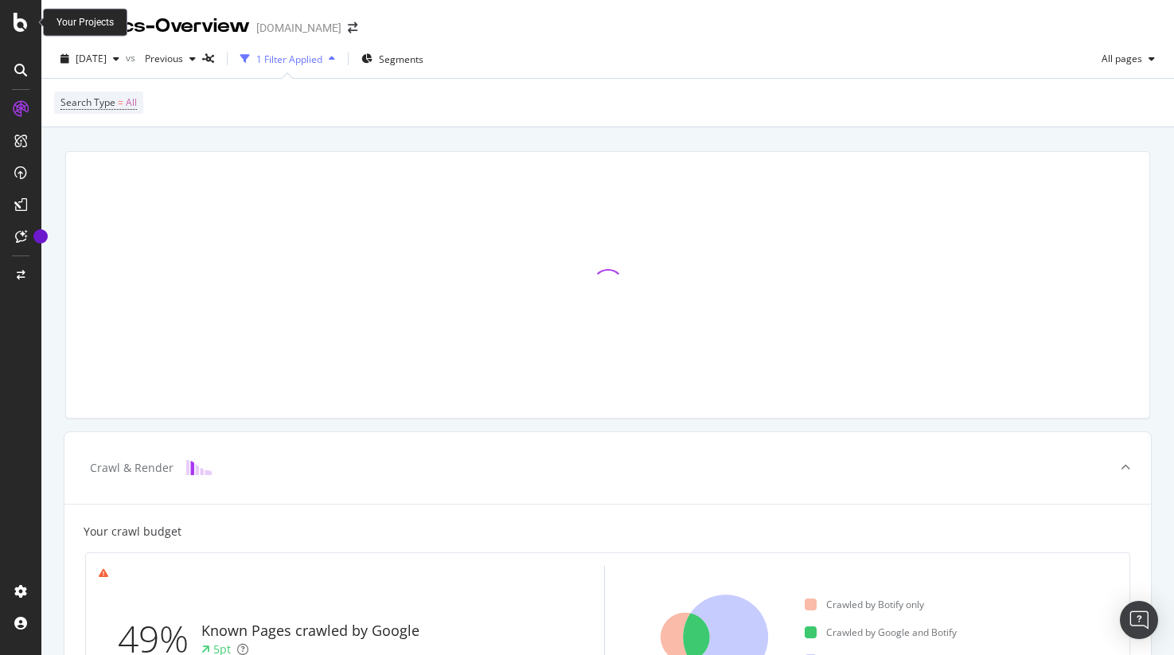
click at [18, 32] on div at bounding box center [20, 327] width 41 height 655
click at [23, 26] on icon at bounding box center [21, 22] width 14 height 19
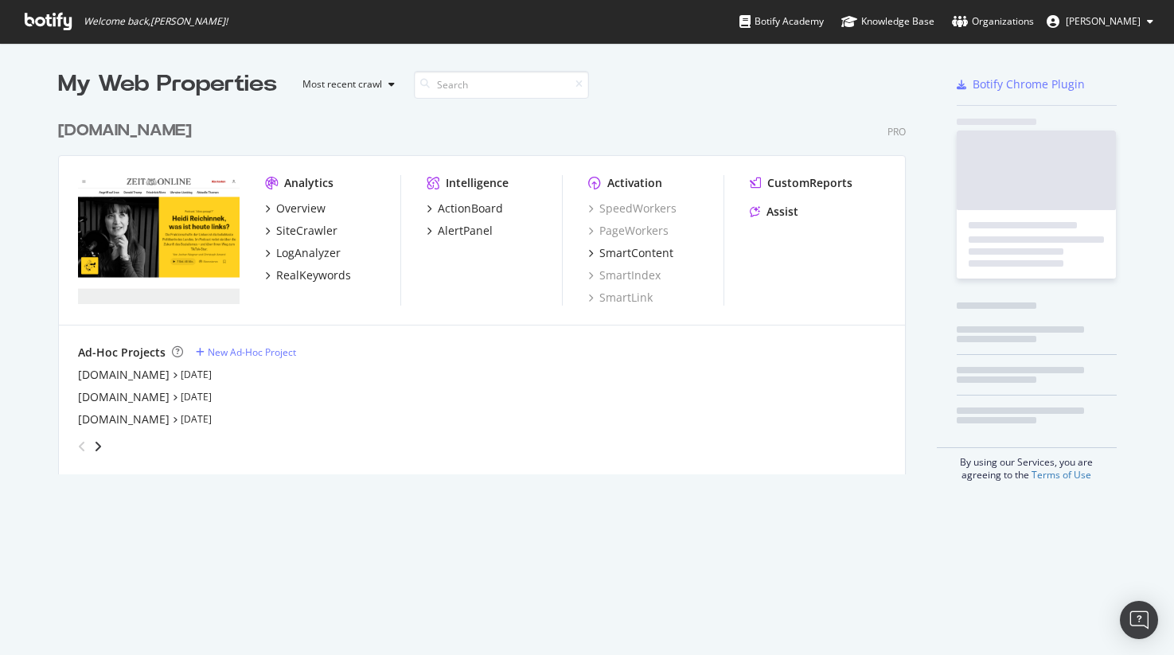
scroll to position [655, 1174]
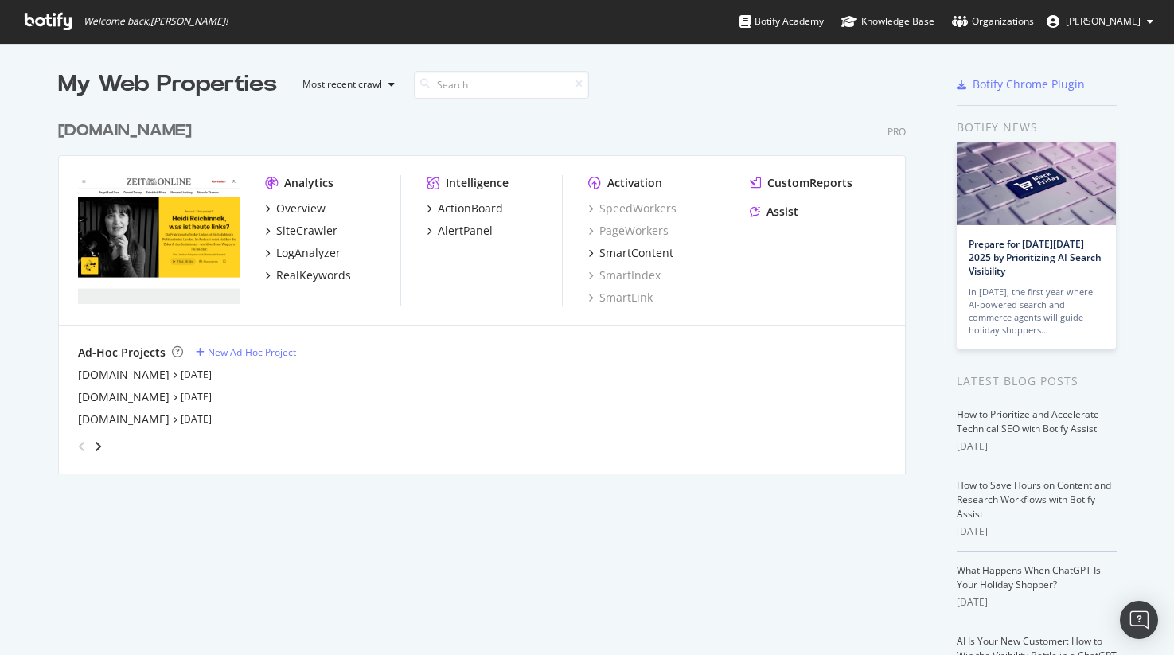
click at [454, 342] on div "Ad-Hoc Projects New Ad-Hoc Project academics.de Sep 1st 25 shop.zeit.de Aug 21s…" at bounding box center [482, 402] width 846 height 153
click at [135, 380] on div "[DOMAIN_NAME]" at bounding box center [124, 375] width 92 height 16
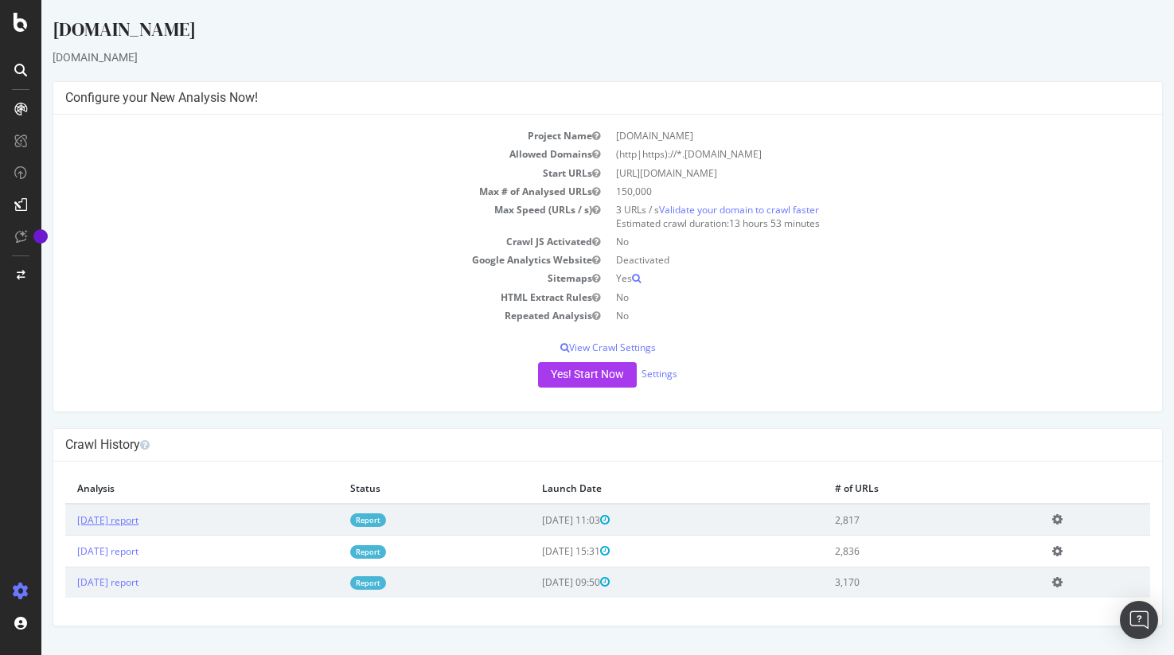
drag, startPoint x: 178, startPoint y: 516, endPoint x: 150, endPoint y: 521, distance: 28.3
click at [178, 516] on td "2025 Sep. 1st report" at bounding box center [201, 520] width 273 height 32
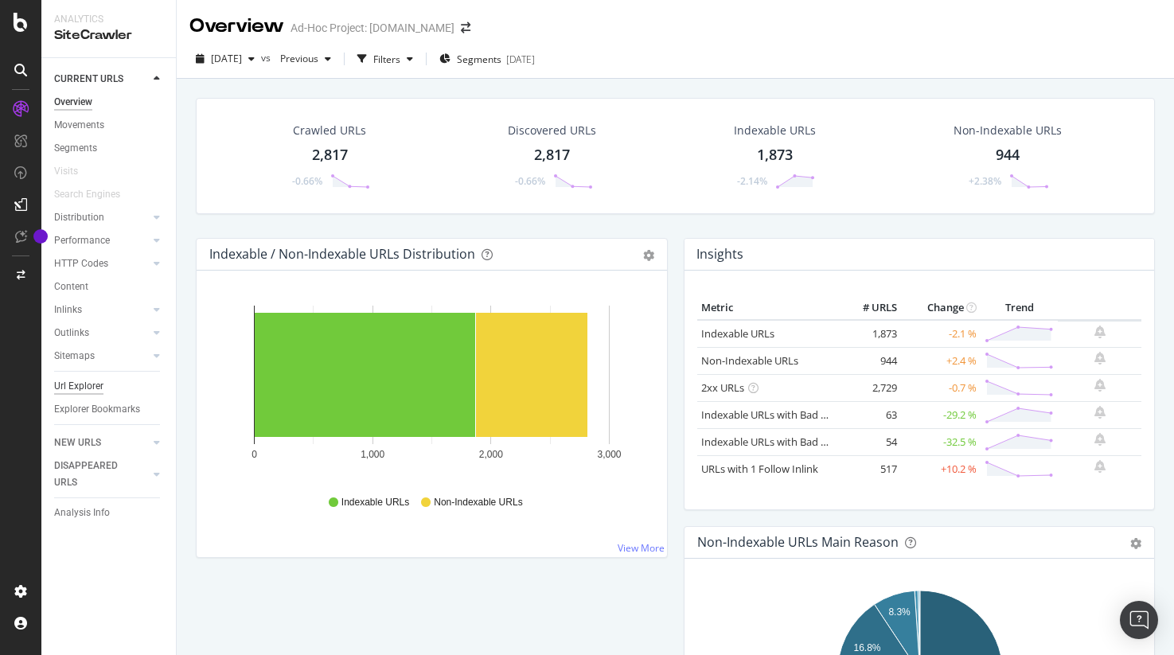
click at [84, 393] on div "Url Explorer" at bounding box center [78, 386] width 49 height 17
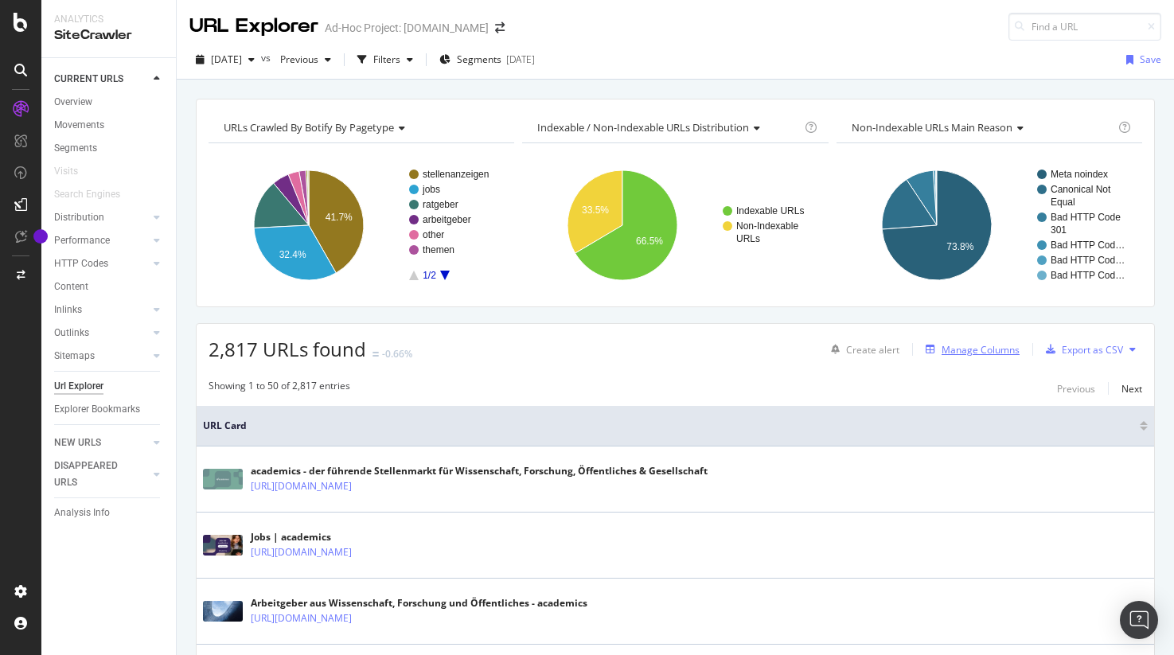
click at [970, 347] on div "Manage Columns" at bounding box center [981, 350] width 78 height 14
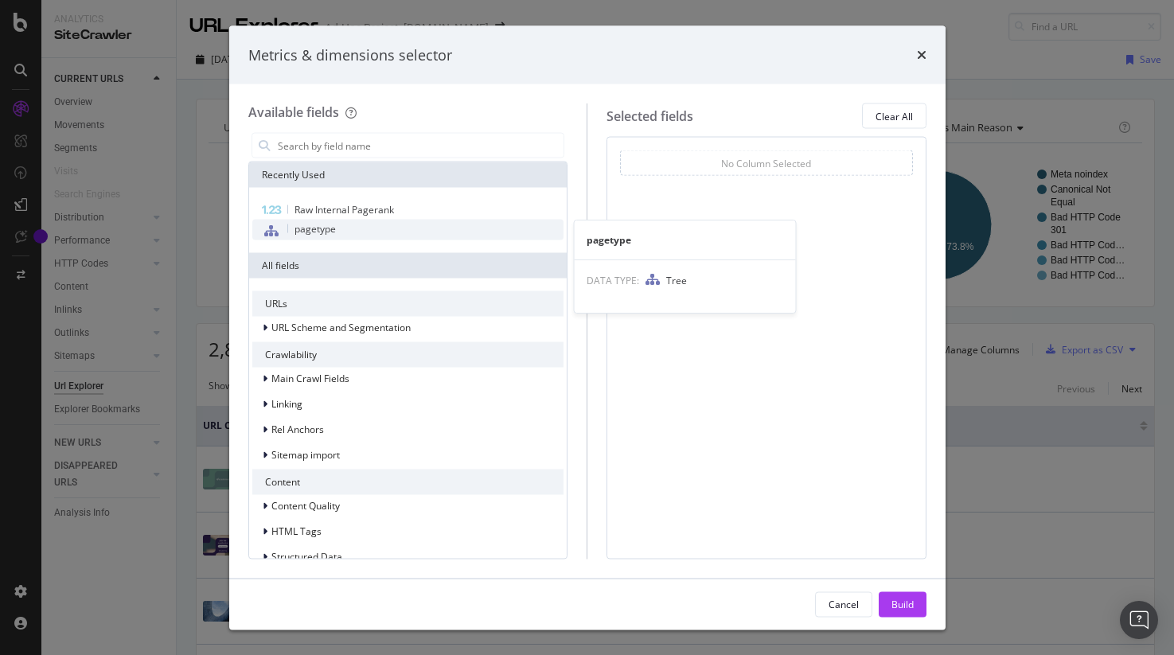
drag, startPoint x: 425, startPoint y: 233, endPoint x: 428, endPoint y: 223, distance: 10.6
click at [426, 232] on div "pagetype" at bounding box center [408, 230] width 312 height 21
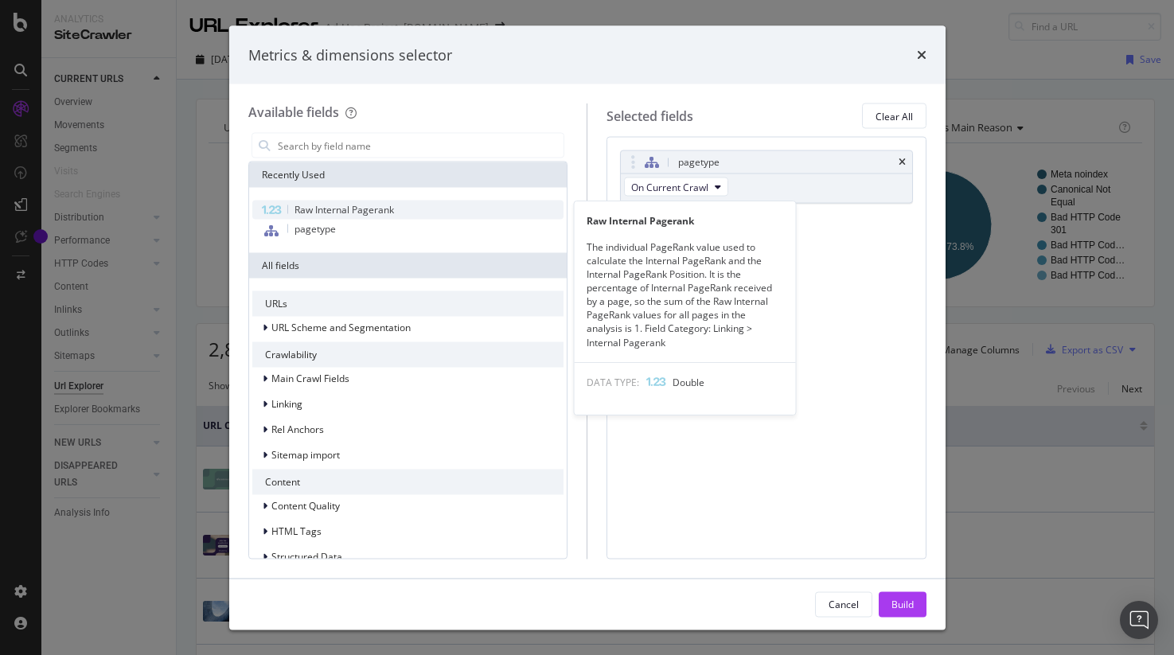
click at [428, 214] on div "Raw Internal Pagerank" at bounding box center [408, 210] width 312 height 19
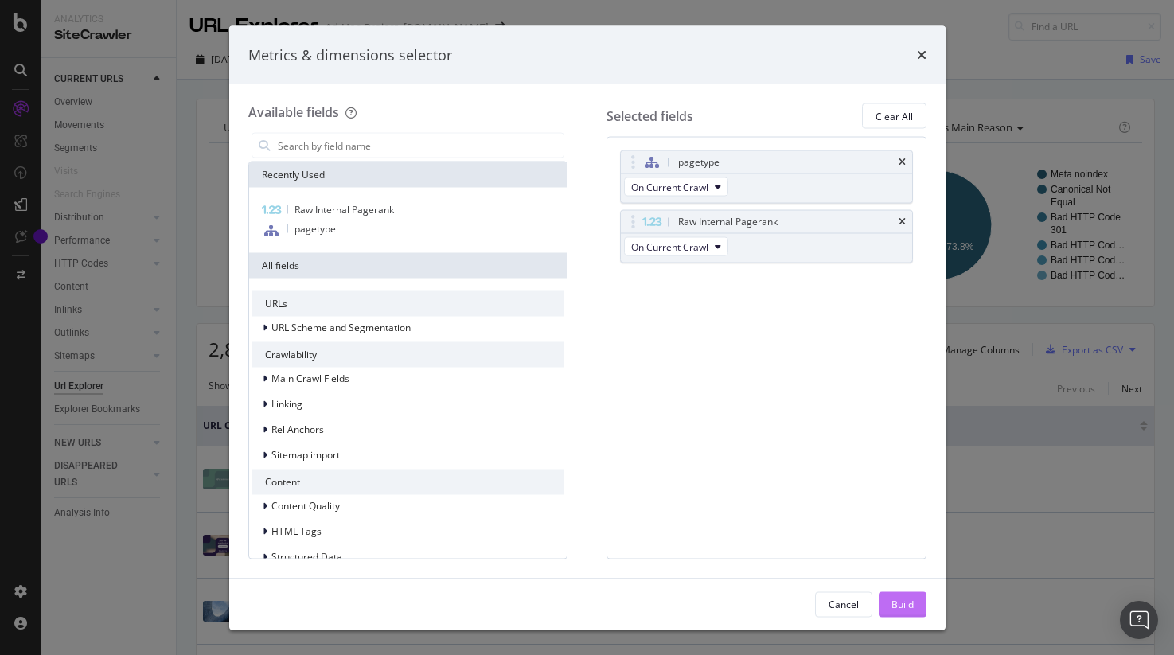
click at [906, 611] on div "Build" at bounding box center [903, 604] width 22 height 24
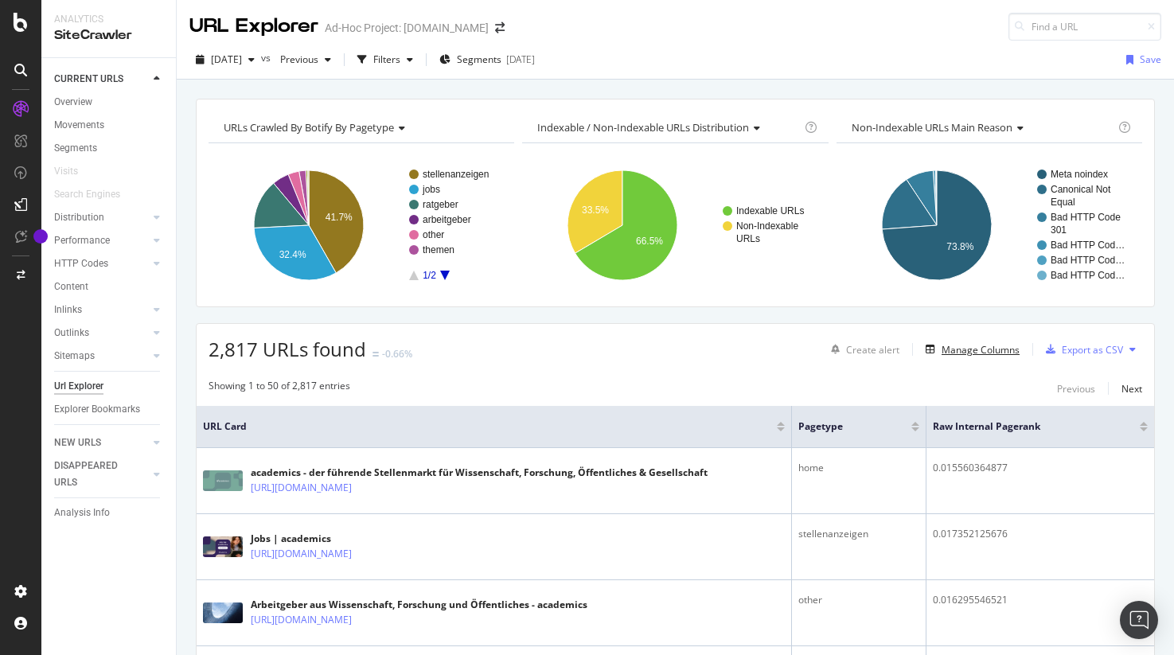
scroll to position [1, 0]
click at [1080, 352] on div "Export as CSV" at bounding box center [1092, 349] width 61 height 14
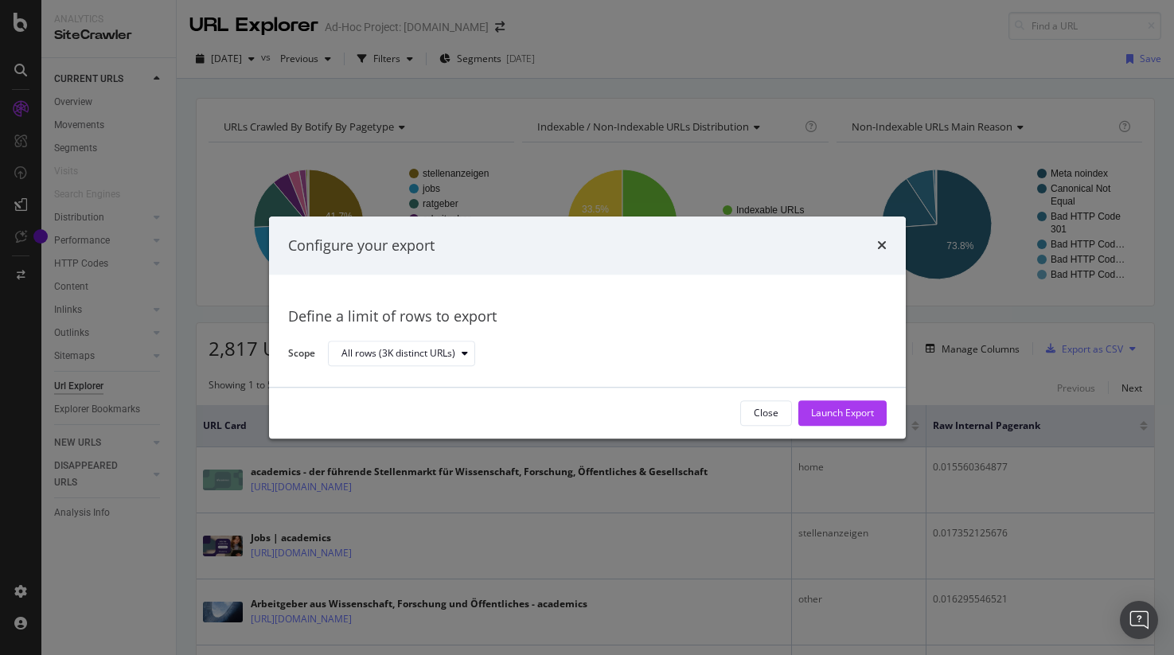
click at [829, 420] on div "Launch Export" at bounding box center [842, 413] width 63 height 24
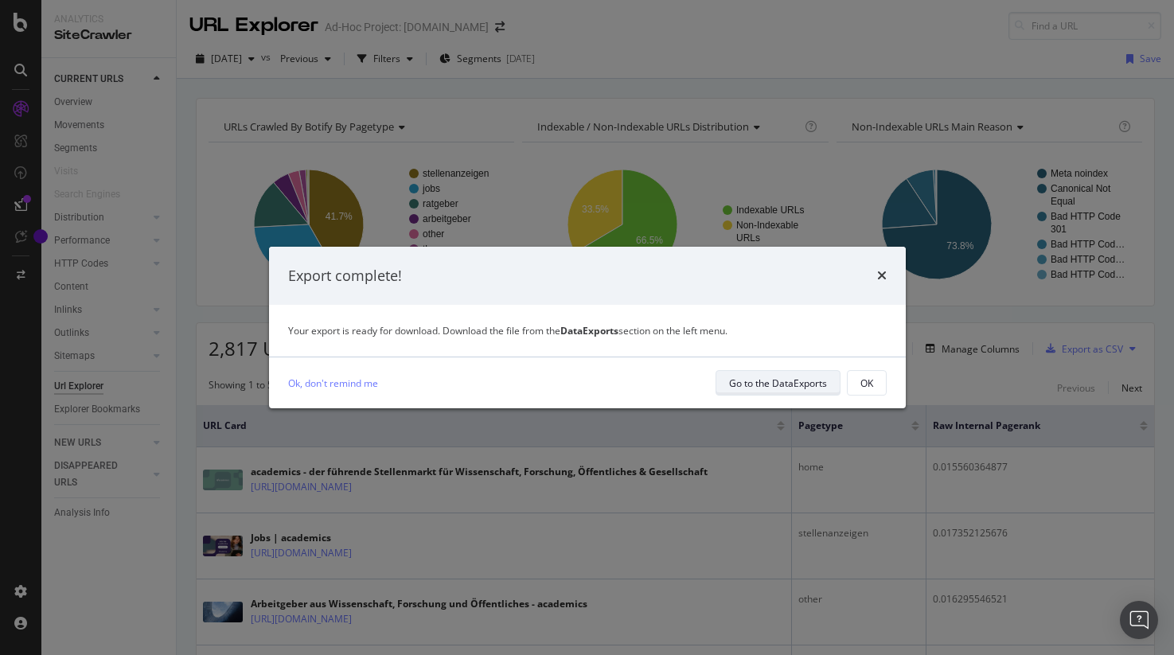
click at [815, 383] on div "Go to the DataExports" at bounding box center [778, 384] width 98 height 14
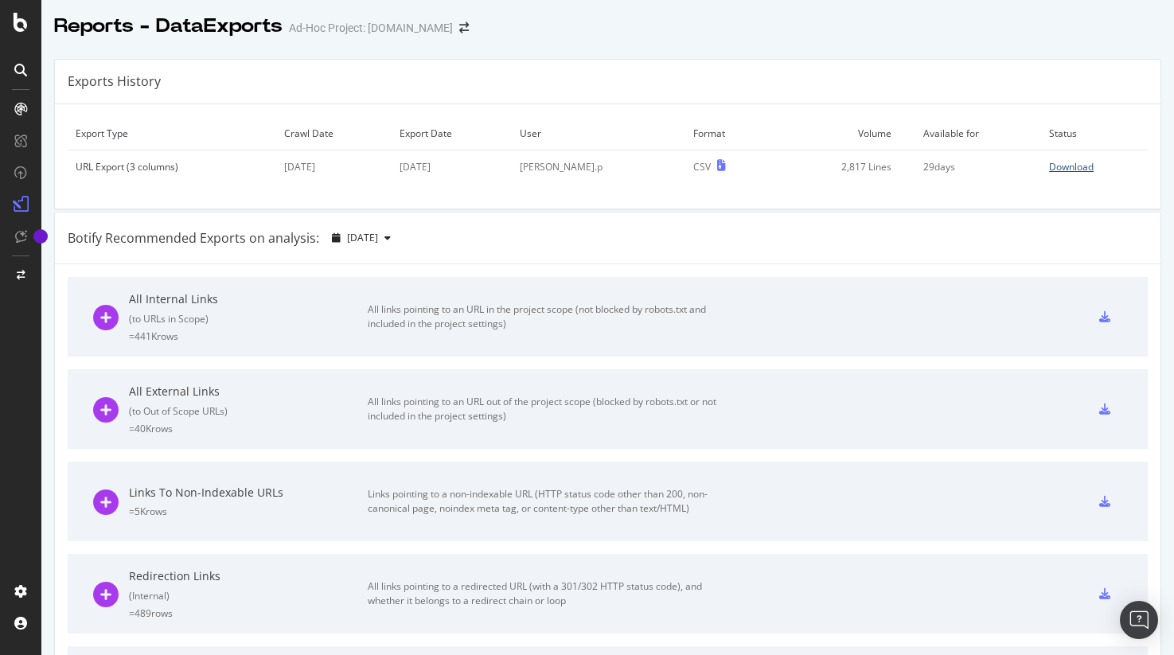
click at [1060, 168] on div "Download" at bounding box center [1071, 167] width 45 height 14
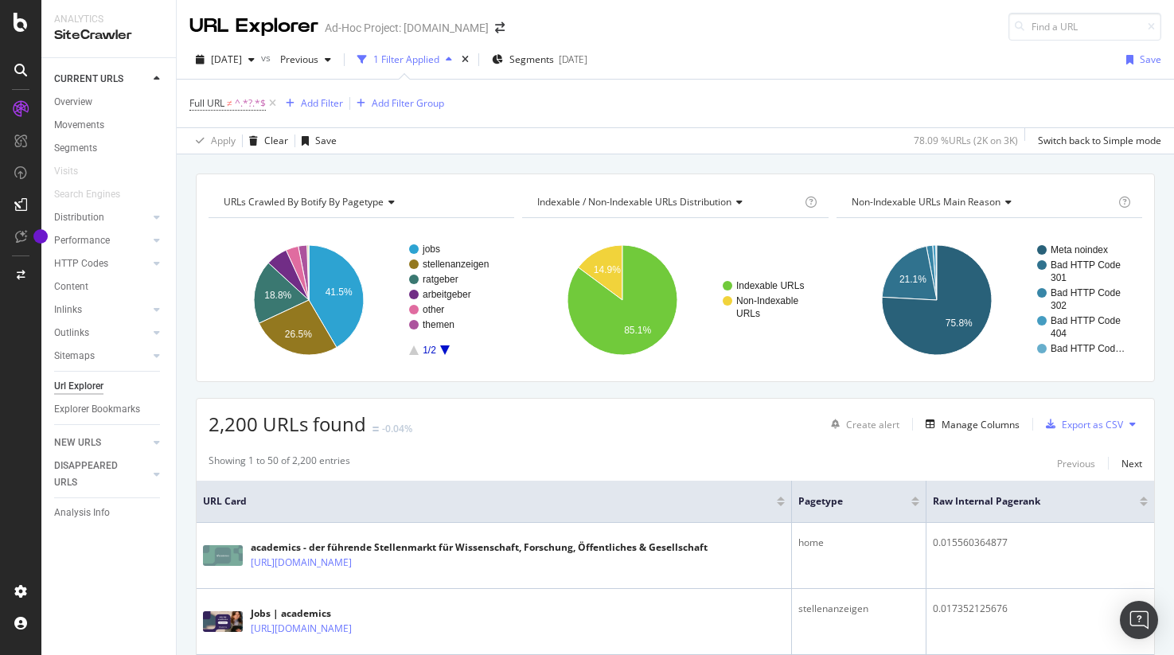
click at [830, 126] on div "Full URL ≠ ^.*?.*$ Add Filter Add Filter Group" at bounding box center [675, 104] width 972 height 48
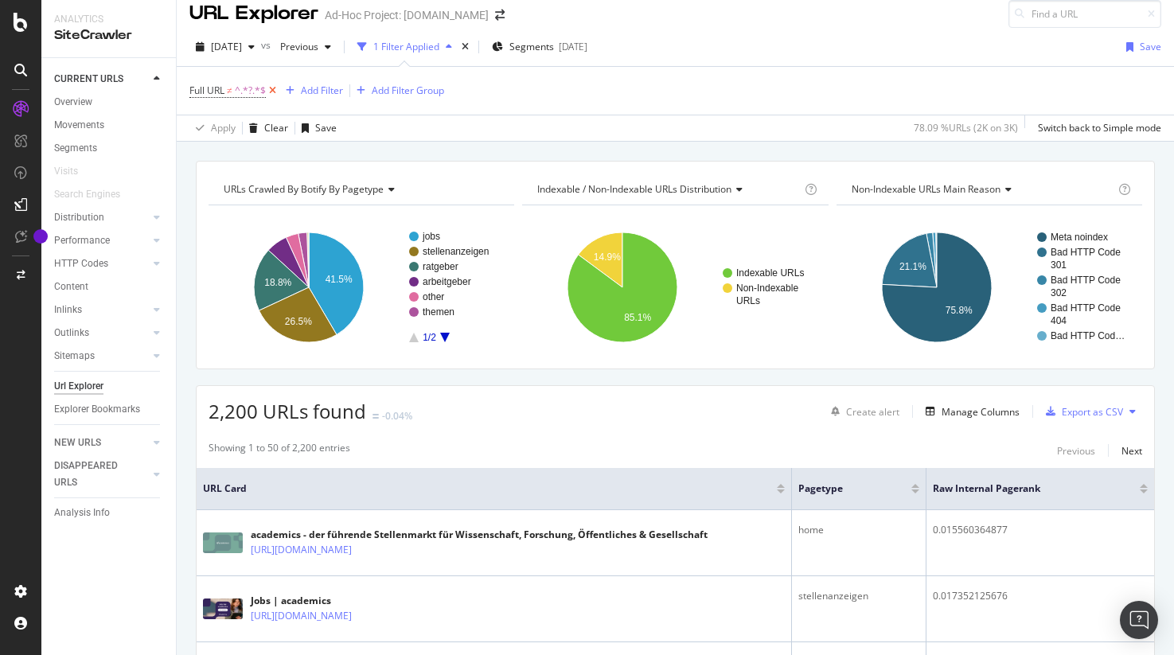
click at [272, 92] on icon at bounding box center [273, 91] width 14 height 16
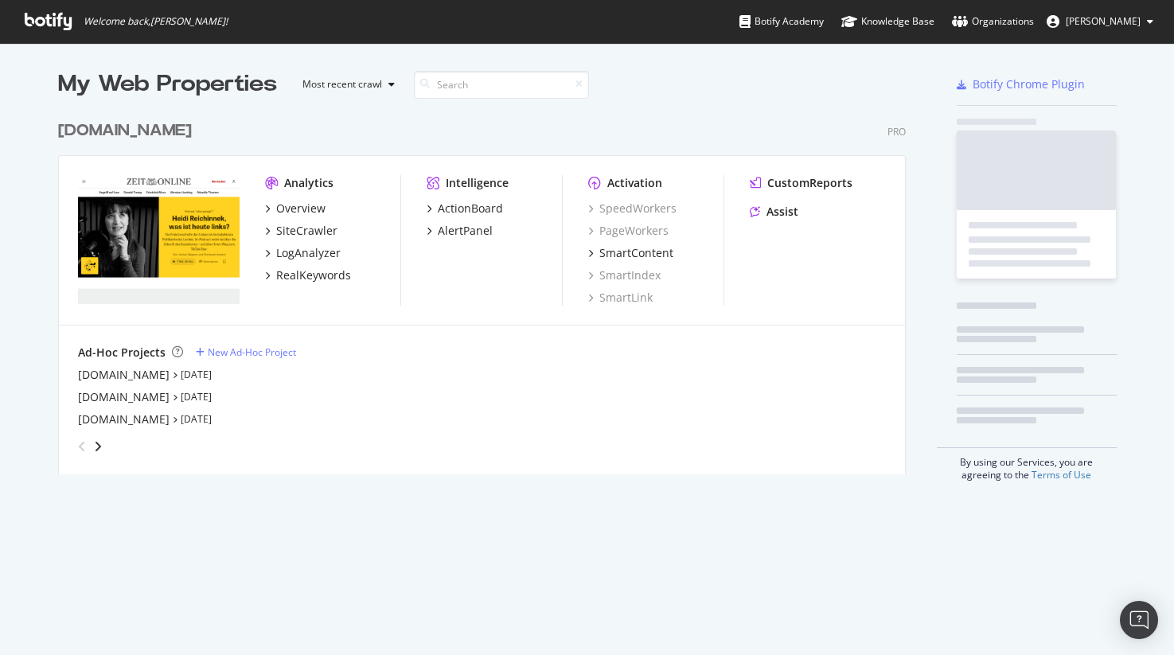
scroll to position [374, 861]
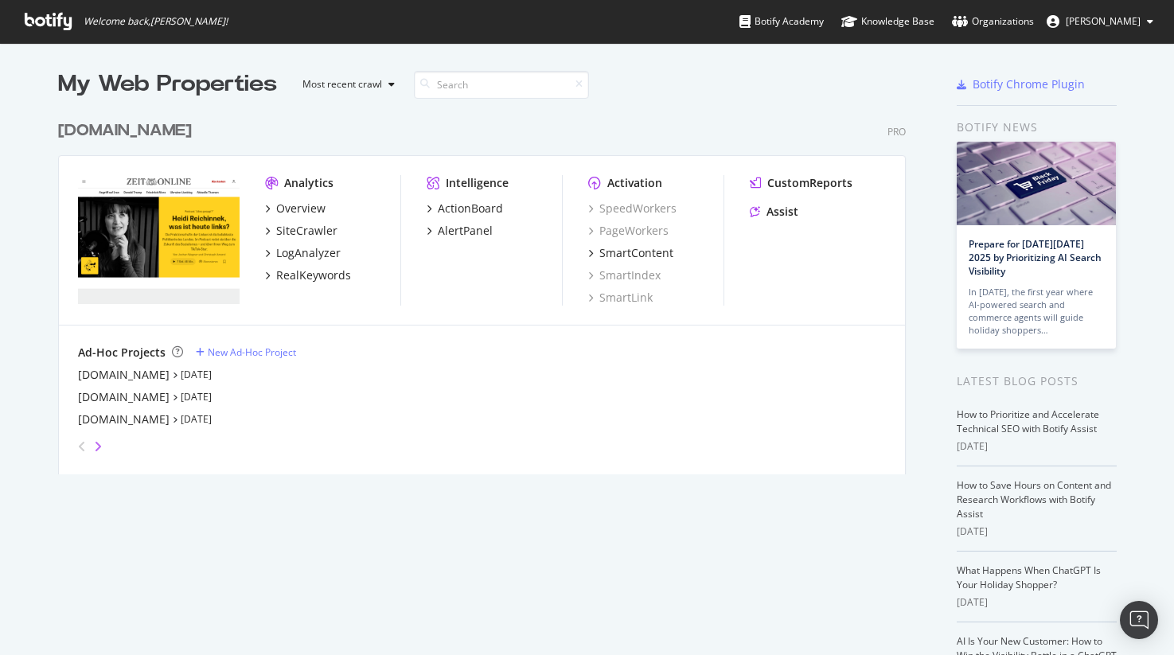
click at [98, 444] on icon "angle-right" at bounding box center [98, 446] width 8 height 13
click at [99, 444] on icon "angle-right" at bounding box center [98, 446] width 8 height 13
click at [96, 446] on icon "angle-right" at bounding box center [98, 446] width 8 height 13
click at [97, 447] on icon "angle-right" at bounding box center [98, 446] width 8 height 13
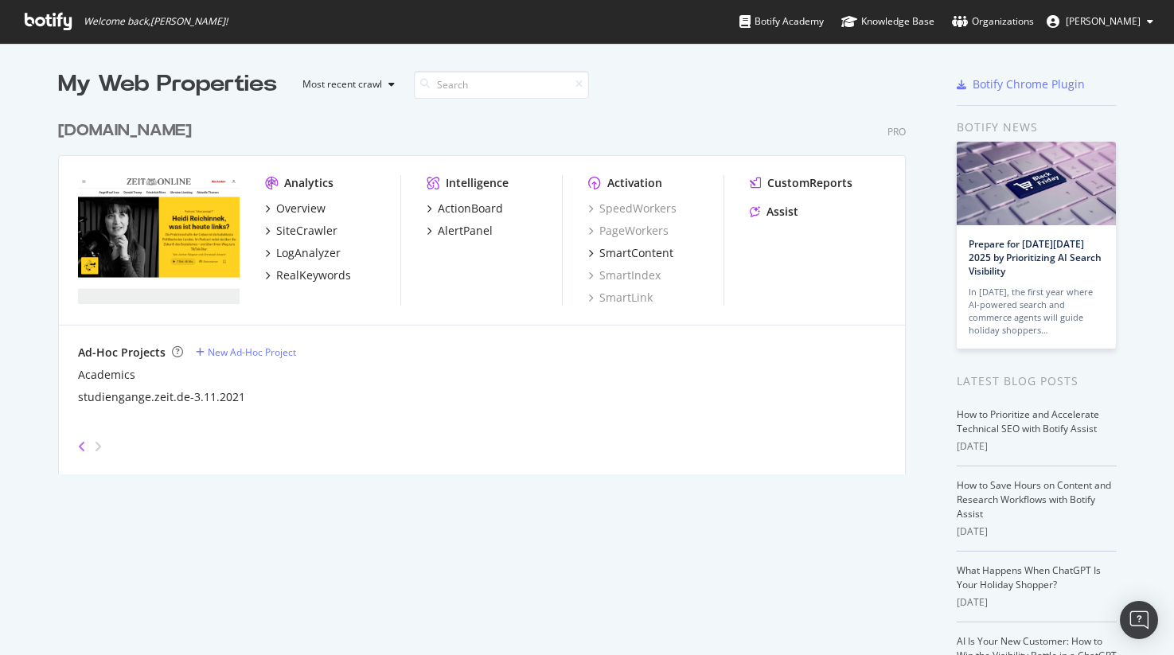
click at [81, 446] on icon "angle-left" at bounding box center [82, 446] width 8 height 13
click at [81, 447] on icon "angle-left" at bounding box center [82, 446] width 8 height 13
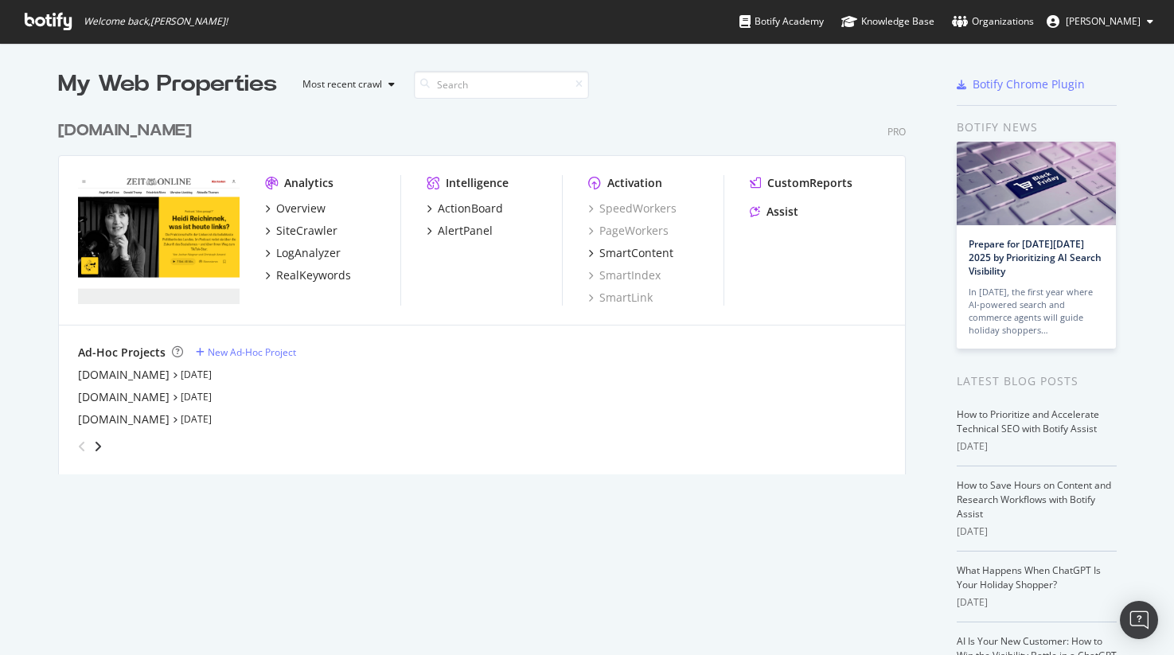
click at [81, 447] on icon "angle-left" at bounding box center [82, 446] width 8 height 13
click at [201, 572] on div "My Web Properties Most recent crawl [DOMAIN_NAME] Pro Analytics Overview SiteCr…" at bounding box center [498, 410] width 880 height 685
